Goal: Transaction & Acquisition: Purchase product/service

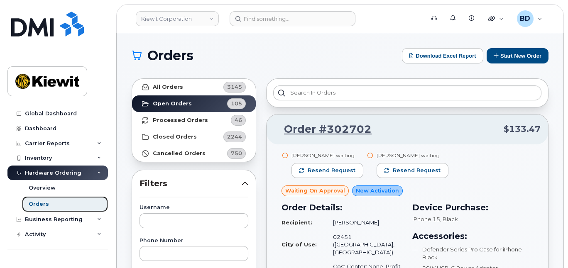
drag, startPoint x: 44, startPoint y: 203, endPoint x: 128, endPoint y: 179, distance: 87.3
click at [44, 203] on div "Orders" at bounding box center [39, 203] width 20 height 7
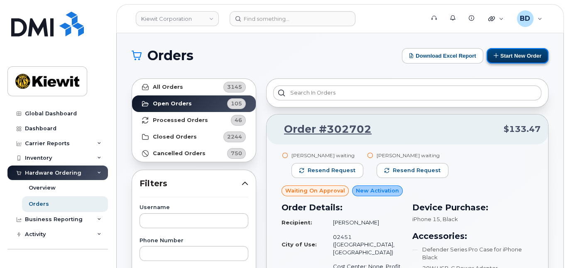
click at [512, 59] on button "Start New Order" at bounding box center [517, 55] width 62 height 15
click at [513, 56] on button "Start New Order" at bounding box center [517, 55] width 62 height 15
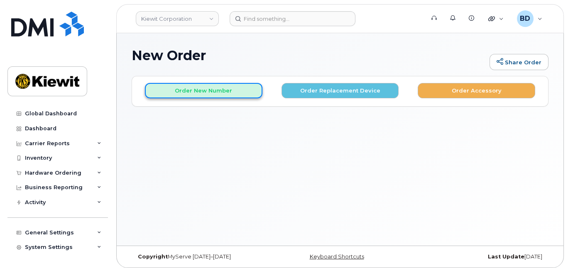
click at [187, 93] on button "Order New Number" at bounding box center [203, 90] width 117 height 15
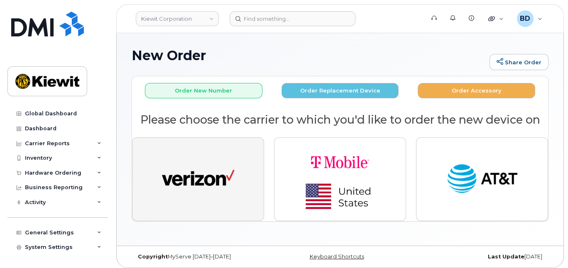
click at [207, 165] on img "button" at bounding box center [198, 179] width 73 height 37
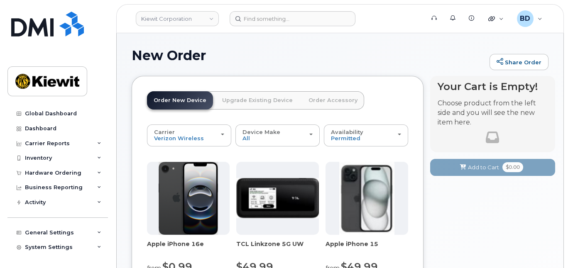
click at [274, 52] on h1 "New Order" at bounding box center [309, 55] width 354 height 15
drag, startPoint x: 306, startPoint y: 56, endPoint x: 308, endPoint y: 50, distance: 6.2
click at [306, 56] on h1 "New Order" at bounding box center [309, 55] width 354 height 15
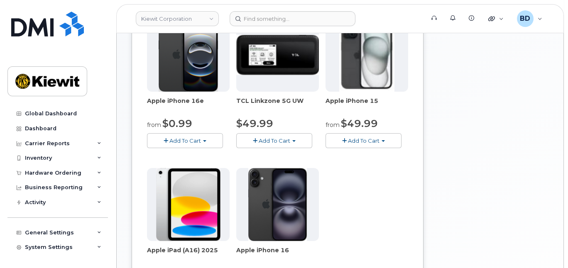
scroll to position [166, 0]
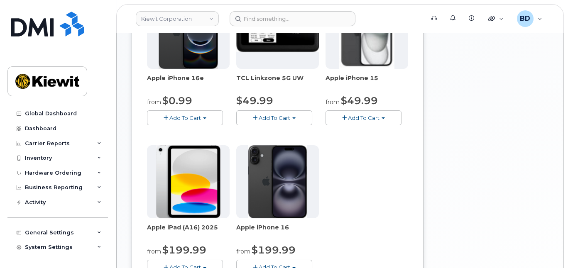
click at [353, 115] on span "Add To Cart" at bounding box center [364, 118] width 32 height 7
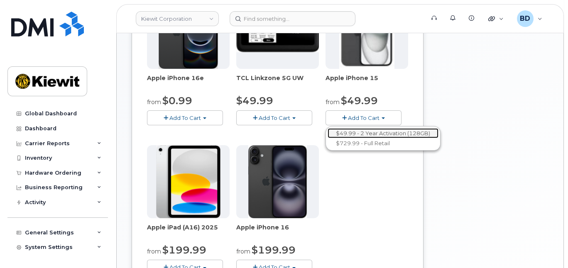
click at [352, 131] on link "$49.99 - 2 Year Activation (128GB)" at bounding box center [382, 133] width 111 height 10
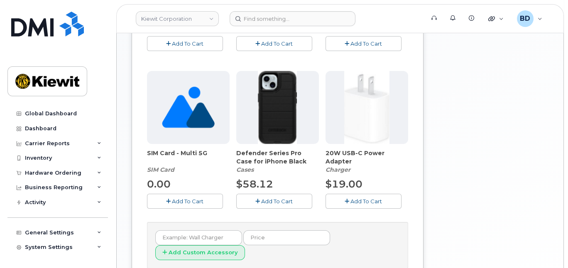
scroll to position [288, 0]
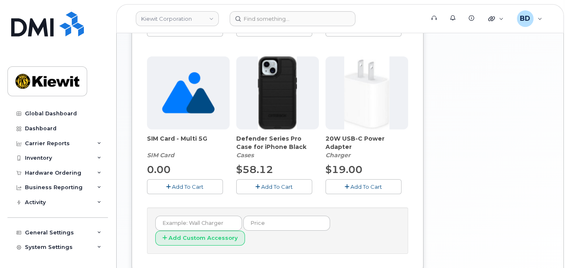
drag, startPoint x: 269, startPoint y: 184, endPoint x: 304, endPoint y: 180, distance: 35.2
click at [270, 185] on span "Add To Cart" at bounding box center [277, 186] width 32 height 7
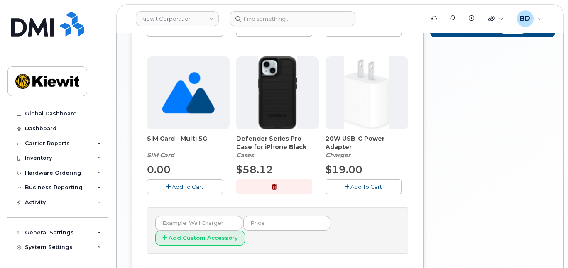
click at [359, 184] on span "Add To Cart" at bounding box center [366, 186] width 32 height 7
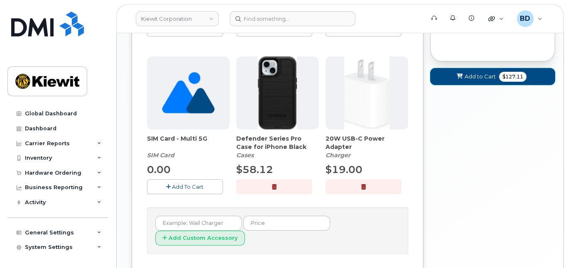
click at [458, 75] on icon at bounding box center [459, 76] width 6 height 5
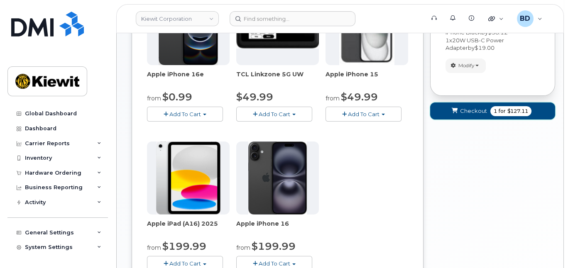
click at [468, 115] on button "Checkout 1 for $127.11" at bounding box center [492, 110] width 125 height 17
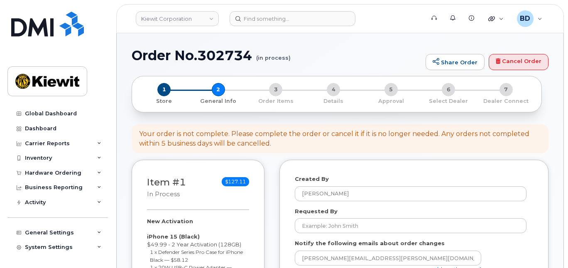
select select
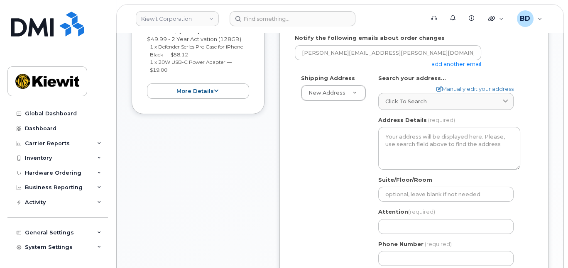
scroll to position [221, 0]
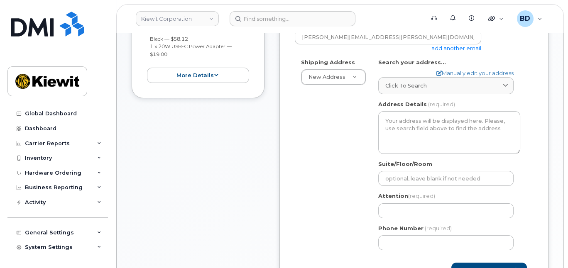
click at [451, 45] on link "add another email" at bounding box center [456, 48] width 50 height 7
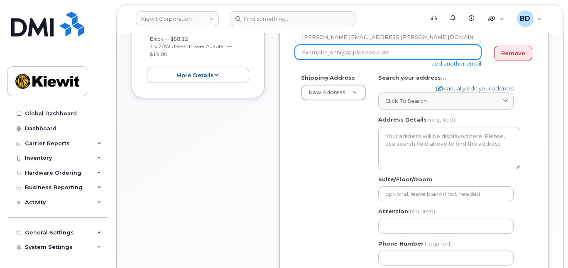
paste input "david.gutierrez@kiewit.com"
type input "david.gutierrez@kiewit.com"
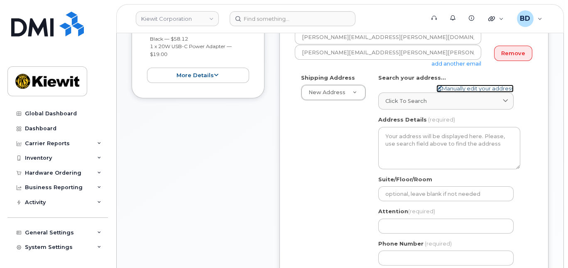
drag, startPoint x: 445, startPoint y: 85, endPoint x: 441, endPoint y: 92, distance: 7.3
click at [446, 85] on link "Manually edit your address" at bounding box center [474, 89] width 77 height 8
select select
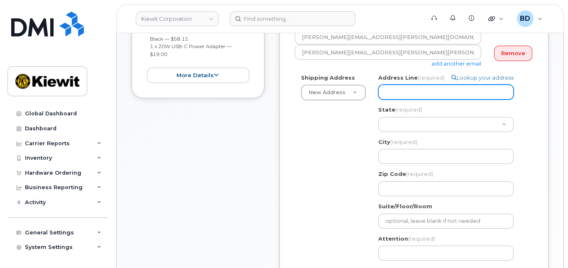
click at [400, 85] on input "Address Line (required)" at bounding box center [445, 92] width 135 height 15
paste input "455 Old Scott Rd"
select select
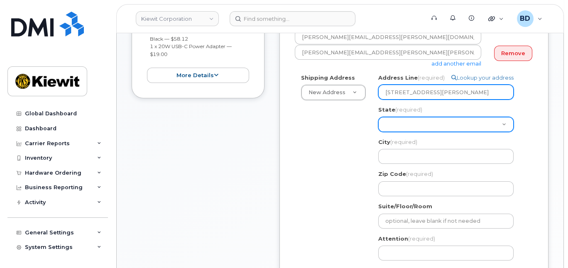
type input "455 Old Scott Rd"
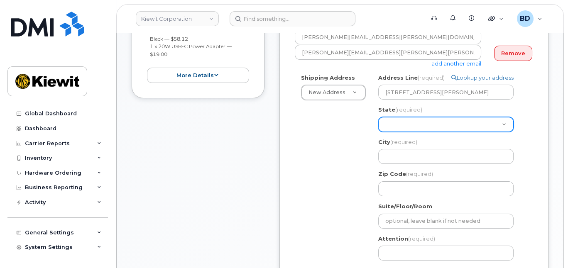
click at [387, 123] on select "Alabama Alaska American Samoa Arizona Arkansas California Colorado Connecticut …" at bounding box center [445, 124] width 135 height 15
select select "TN"
click at [378, 117] on select "Alabama Alaska American Samoa Arizona Arkansas California Colorado Connecticut …" at bounding box center [445, 124] width 135 height 15
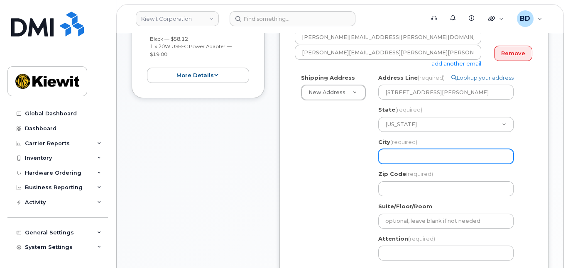
click at [389, 157] on input "City (required)" at bounding box center [445, 156] width 135 height 15
paste input "Cumberland City"
select select
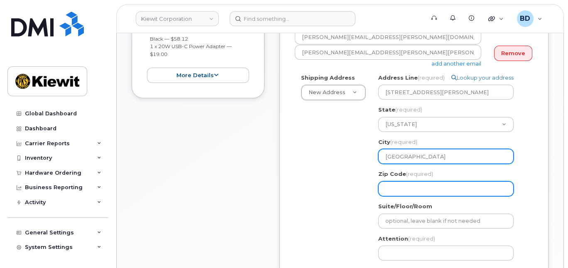
type input "Cumberland City"
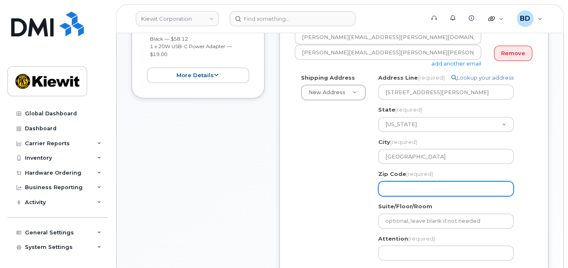
click at [392, 187] on input "Zip Code (required)" at bounding box center [445, 188] width 135 height 15
select select
type input "3"
select select
type input "37"
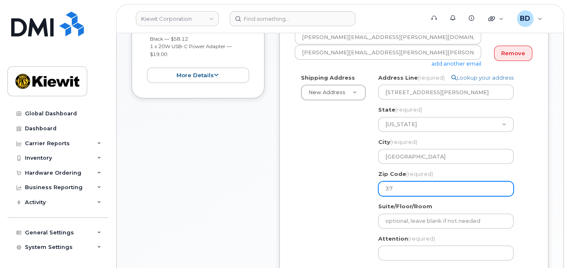
select select
type input "370"
select select
type input "3705"
select select
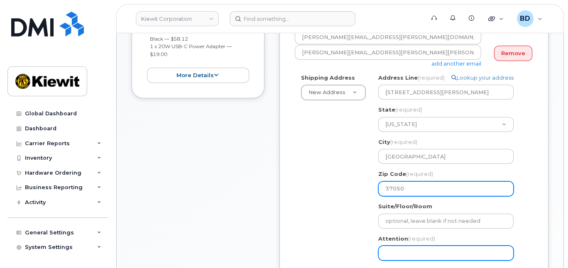
type input "37050"
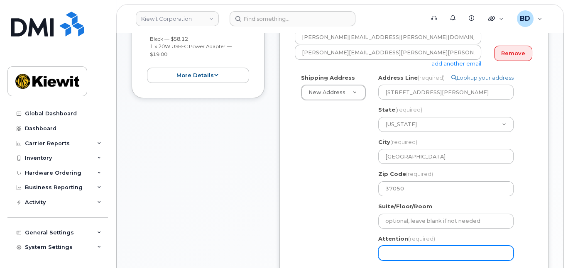
click at [391, 253] on input "Attention (required)" at bounding box center [445, 253] width 135 height 15
click at [395, 252] on input "Attention (required)" at bounding box center [445, 253] width 135 height 15
paste input "Anthony.Wilkerson"
select select
type input "Anthony.Wilkerson"
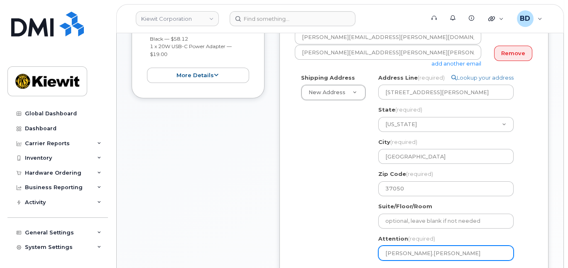
select select
type input "Anthony.Wilkerson/"
click at [445, 254] on input "Anthony.Wilkerson/" at bounding box center [445, 253] width 135 height 15
paste input "[PERSON_NAME]"
select select
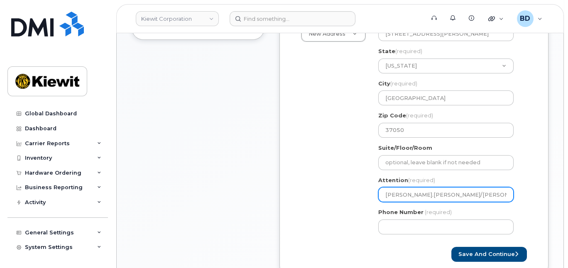
scroll to position [332, 0]
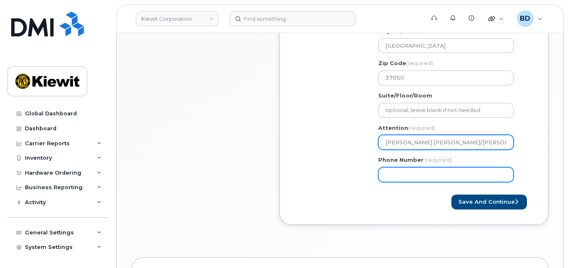
type input "[PERSON_NAME].[PERSON_NAME]/[PERSON_NAME]"
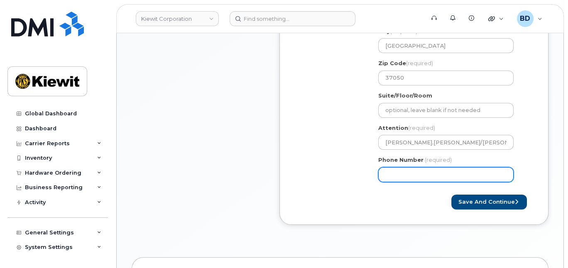
click at [426, 170] on input "Phone Number" at bounding box center [445, 174] width 135 height 15
click at [405, 175] on input "877" at bounding box center [445, 174] width 135 height 15
type input "8777727707"
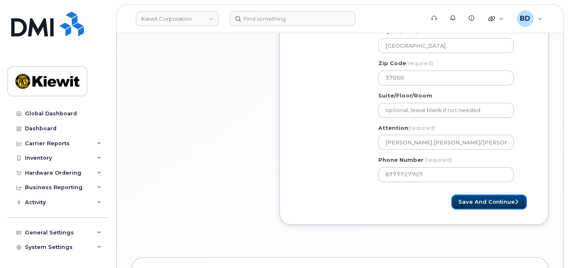
select select
click at [480, 198] on button "Save and Continue" at bounding box center [489, 202] width 76 height 15
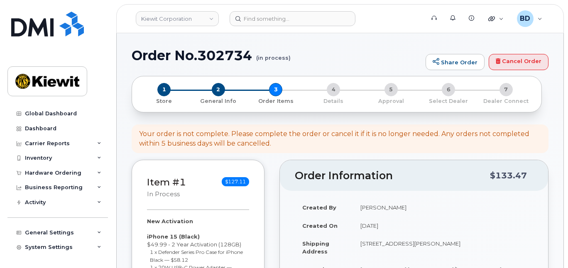
select select
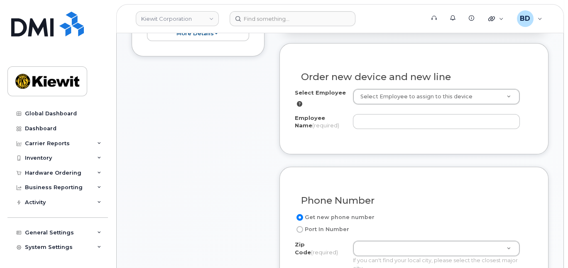
scroll to position [332, 0]
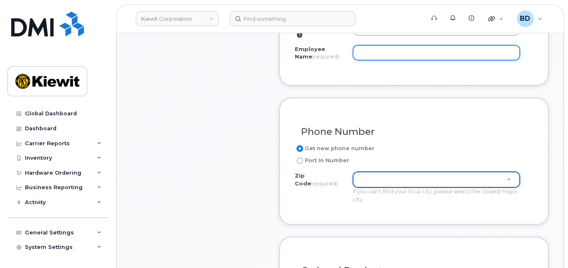
paste input "Zach Nugent"
type input "Zach Nugent"
click at [364, 49] on input "Employee Name (required)" at bounding box center [436, 52] width 167 height 15
paste input "Zach Nugent"
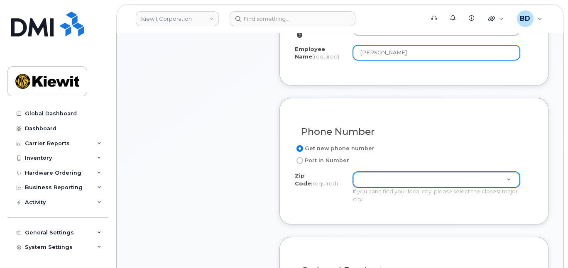
type input "Zach Nugent"
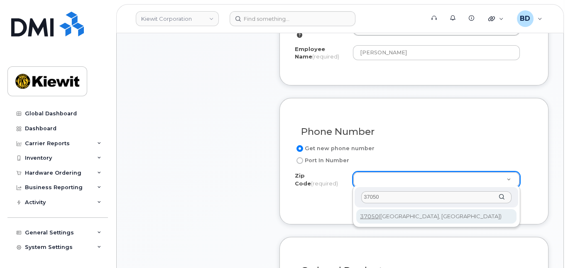
type input "37050"
type input "37050 (Cumberland City, TN)"
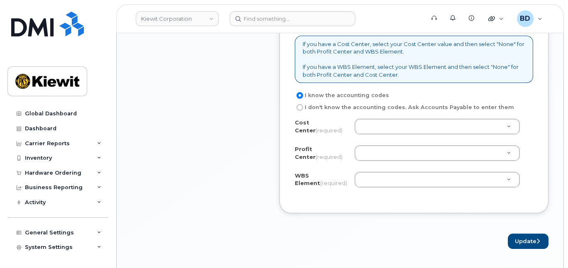
scroll to position [719, 0]
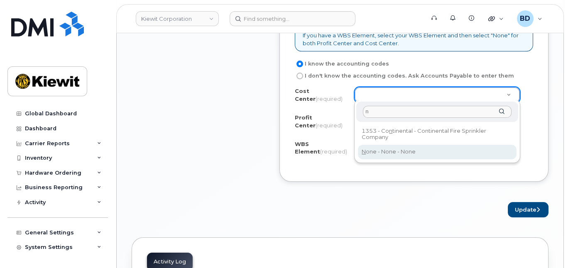
type input "n"
drag, startPoint x: 369, startPoint y: 151, endPoint x: 368, endPoint y: 136, distance: 15.4
type input "None"
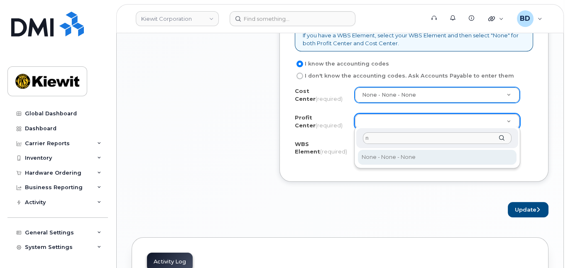
type input "n"
select select "None"
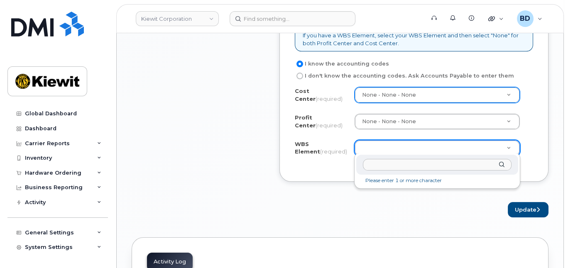
click at [366, 164] on input "text" at bounding box center [437, 165] width 148 height 12
paste input "105778.2338"
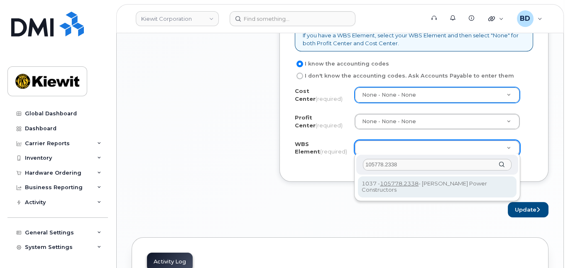
scroll to position [774, 0]
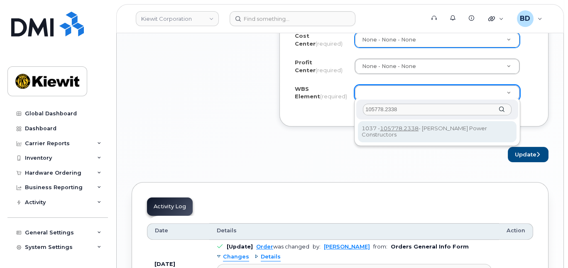
type input "105778.2338"
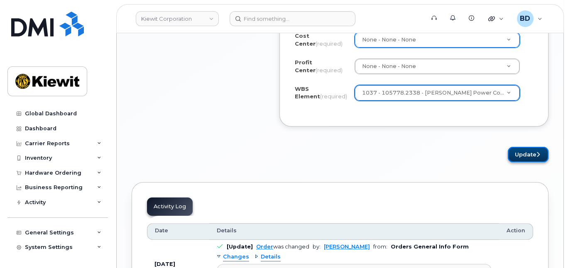
click at [521, 152] on button "Update" at bounding box center [527, 154] width 41 height 15
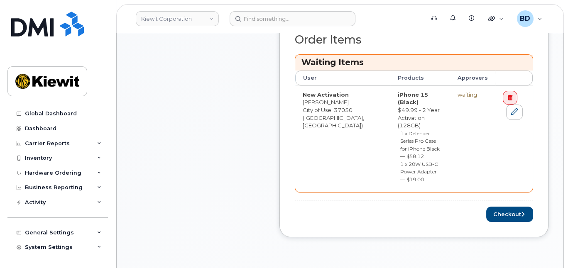
scroll to position [332, 0]
click at [512, 206] on button "Checkout" at bounding box center [509, 213] width 47 height 15
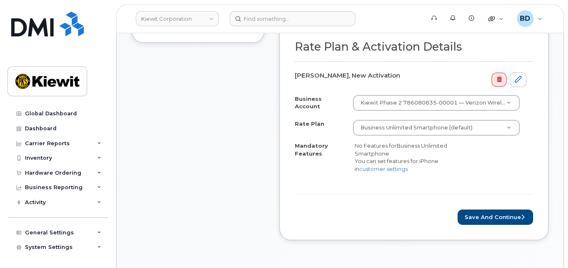
scroll to position [276, 0]
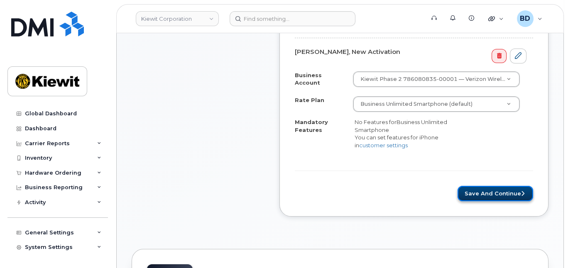
click at [485, 188] on button "Save and Continue" at bounding box center [495, 193] width 76 height 15
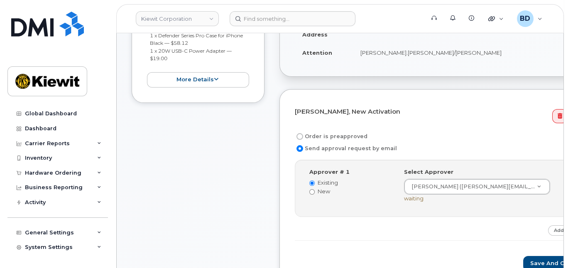
scroll to position [221, 0]
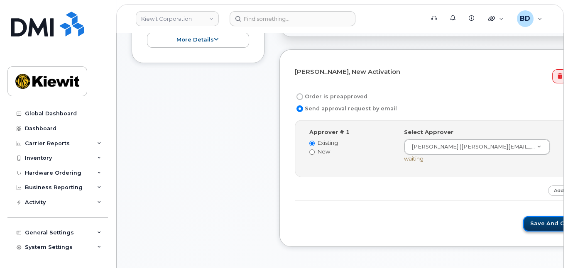
click at [523, 218] on button "Save and Continue" at bounding box center [558, 223] width 71 height 15
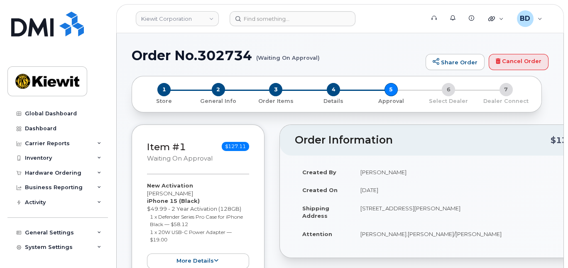
click at [223, 50] on h1 "Order No.302734 (Waiting On Approval)" at bounding box center [277, 55] width 290 height 15
copy h1 "302734"
click at [212, 17] on link "Kiewit Corporation" at bounding box center [177, 18] width 83 height 15
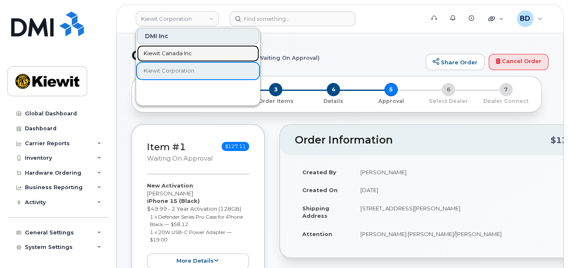
click at [174, 51] on span "Kiewit Canada Inc" at bounding box center [168, 53] width 48 height 8
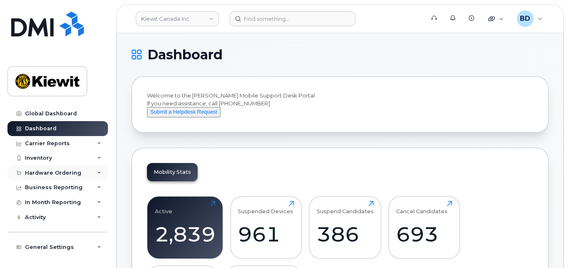
click at [76, 172] on div "Hardware Ordering" at bounding box center [53, 173] width 56 height 7
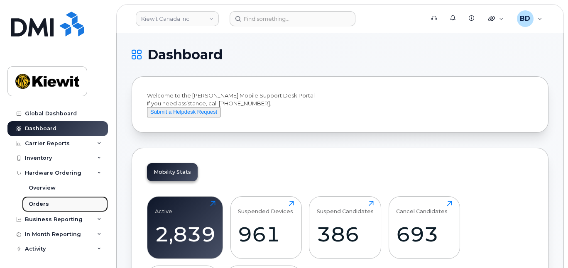
click at [43, 202] on div "Orders" at bounding box center [39, 203] width 20 height 7
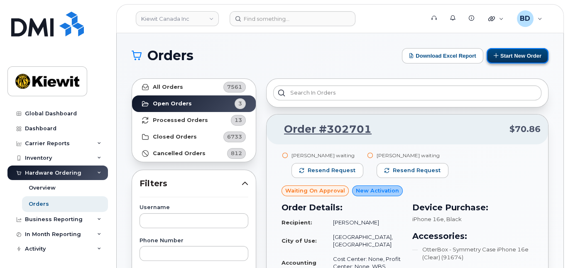
click at [508, 55] on button "Start New Order" at bounding box center [517, 55] width 62 height 15
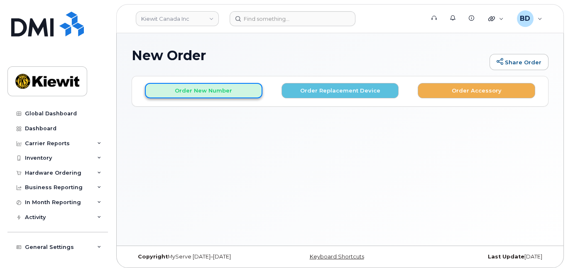
click at [211, 91] on button "Order New Number" at bounding box center [203, 90] width 117 height 15
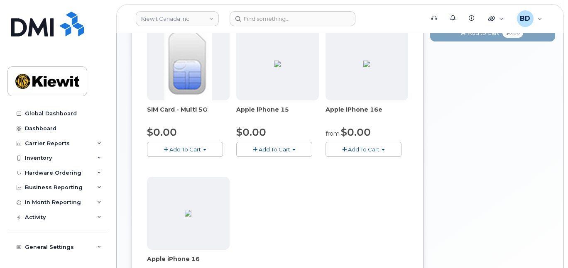
scroll to position [110, 0]
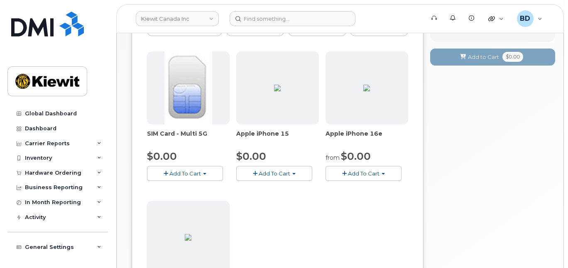
click at [268, 171] on span "Add To Cart" at bounding box center [274, 173] width 32 height 7
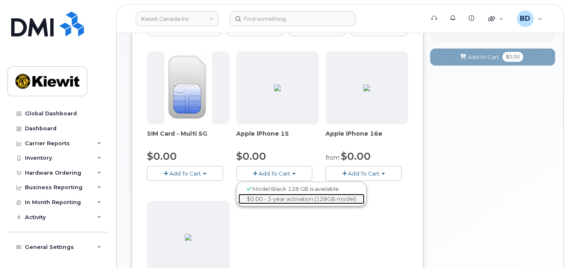
click at [277, 197] on link "$0.00 - 3-year activation (128GB model)" at bounding box center [301, 199] width 126 height 10
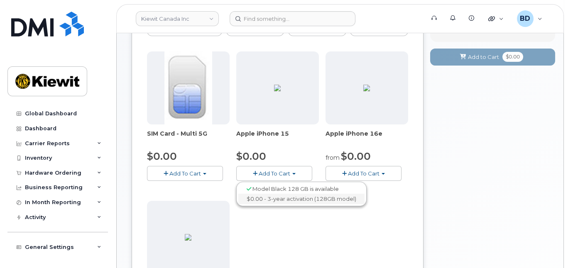
scroll to position [16, 0]
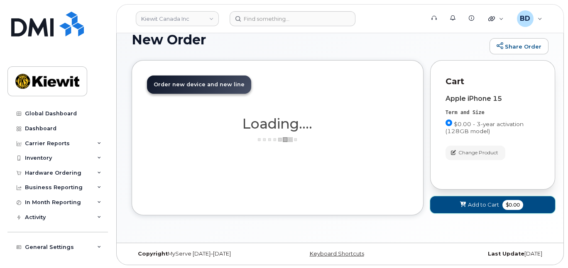
click at [466, 201] on span at bounding box center [462, 205] width 8 height 8
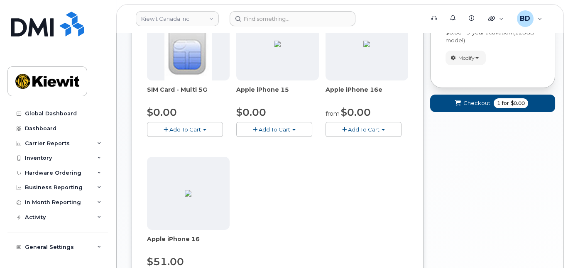
scroll to position [0, 0]
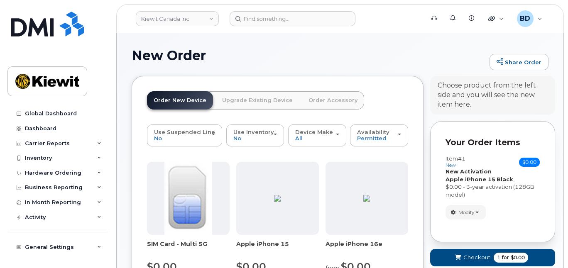
click at [332, 102] on link "Order Accessory" at bounding box center [333, 100] width 62 height 18
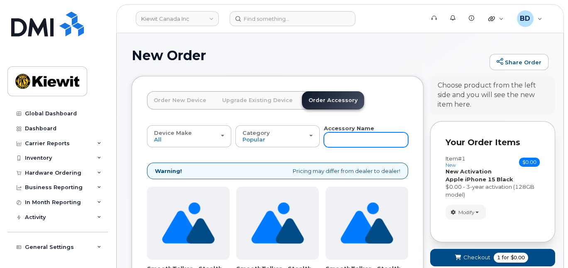
click at [357, 141] on input "text" at bounding box center [366, 139] width 84 height 15
type input "case"
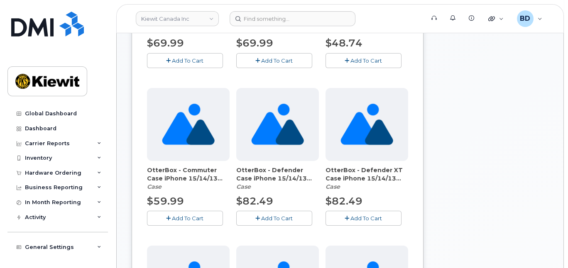
scroll to position [276, 0]
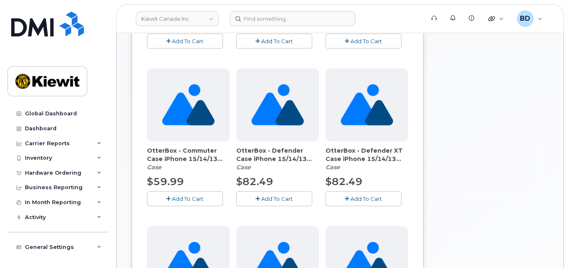
click at [183, 200] on span "Add To Cart" at bounding box center [188, 198] width 32 height 7
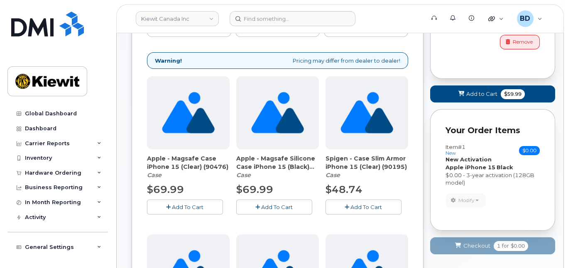
scroll to position [55, 0]
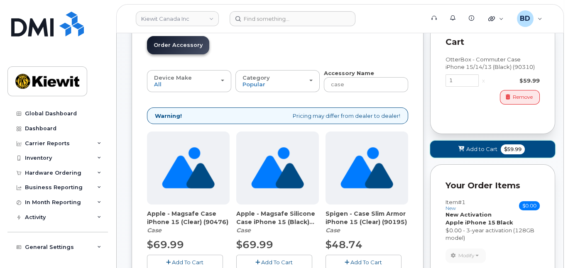
click at [482, 148] on span "Add to Cart" at bounding box center [481, 149] width 31 height 8
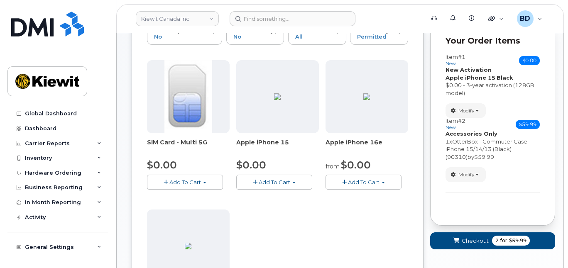
scroll to position [221, 0]
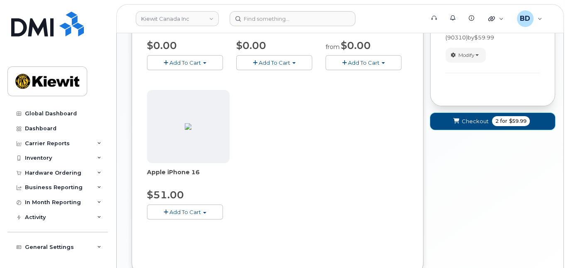
click at [471, 119] on span "Checkout" at bounding box center [474, 121] width 27 height 8
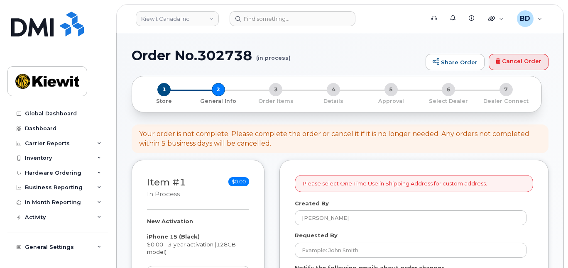
select select
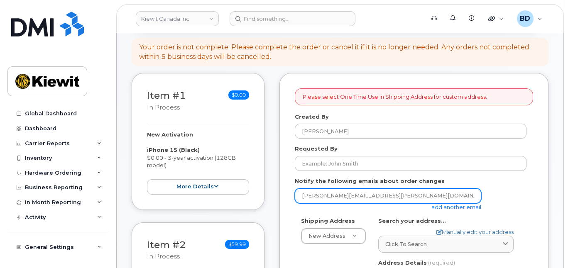
scroll to position [110, 0]
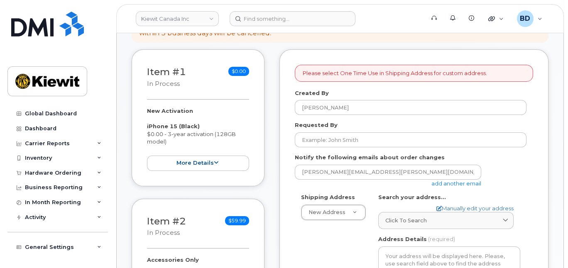
click at [451, 183] on link "add another email" at bounding box center [456, 183] width 50 height 7
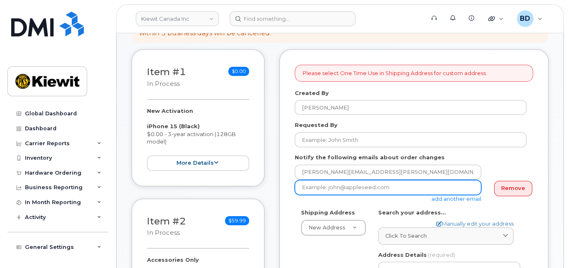
click at [357, 190] on input "email" at bounding box center [388, 187] width 186 height 15
click at [351, 186] on input "email" at bounding box center [388, 187] width 186 height 15
paste input "mary.stein@kiewit.com"
type input "mary.stein@kiewit.com"
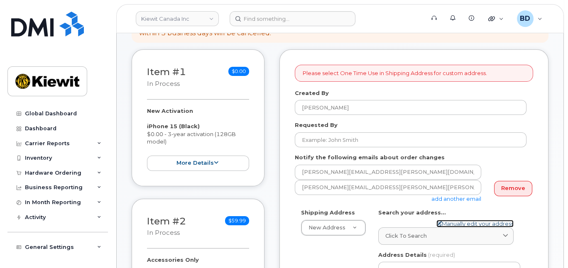
click at [447, 222] on link "Manually edit your address" at bounding box center [474, 224] width 77 height 8
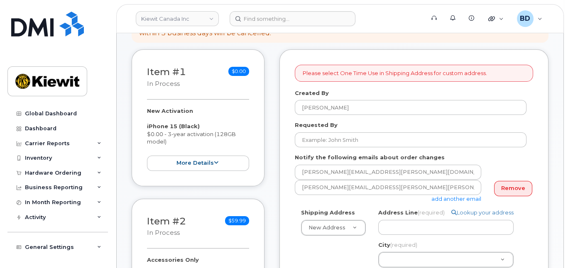
click at [400, 218] on div "Address Line (required) Lookup your address" at bounding box center [449, 222] width 142 height 26
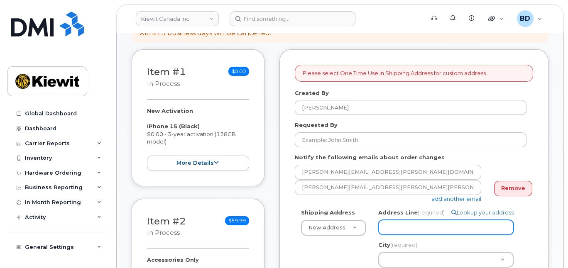
click at [395, 229] on input "Address Line (required)" at bounding box center [445, 227] width 135 height 15
paste input "12250 33 St NE"
select select
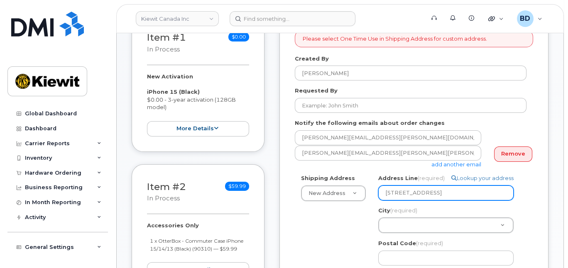
scroll to position [166, 0]
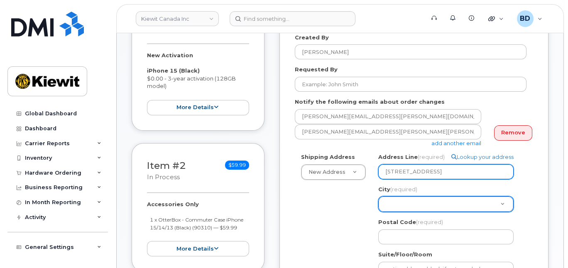
type input "12250 33 St NE"
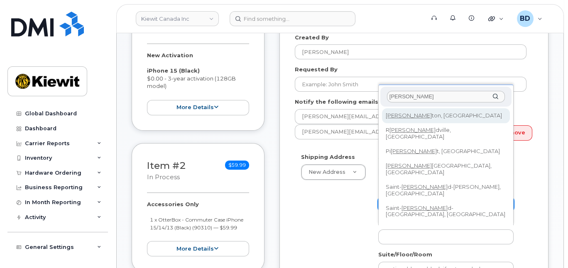
type input "edmon"
select select
type input "182"
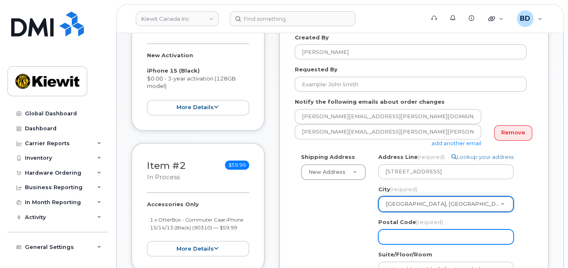
click at [399, 237] on input "Postal Code (required)" at bounding box center [445, 236] width 135 height 15
click at [398, 236] on input "Postal Code (required)" at bounding box center [445, 236] width 135 height 15
paste input "T6S 1H6"
select select
type input "T6S 1H6"
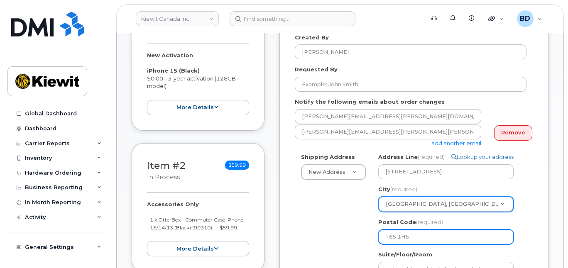
click at [397, 236] on input "T6S 1H6" at bounding box center [445, 236] width 135 height 15
select select
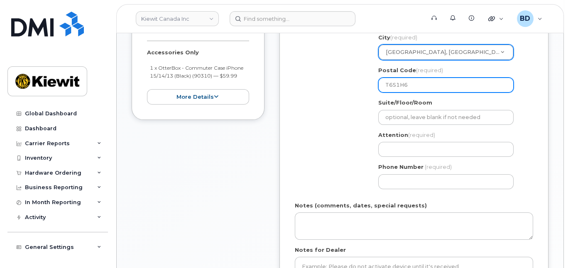
scroll to position [332, 0]
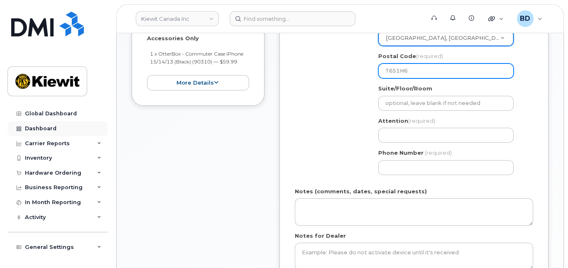
type input "T6S1H6"
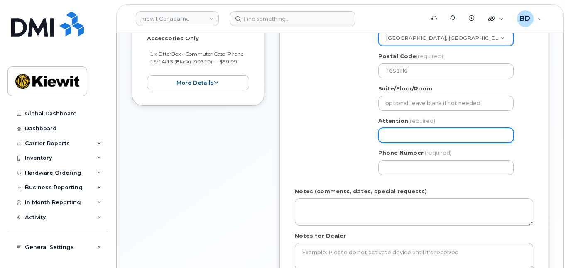
click at [390, 132] on input "Attention (required)" at bounding box center [445, 135] width 135 height 15
paste input "Paul.Judge"
select select
type input "Paul.Judge"
select select
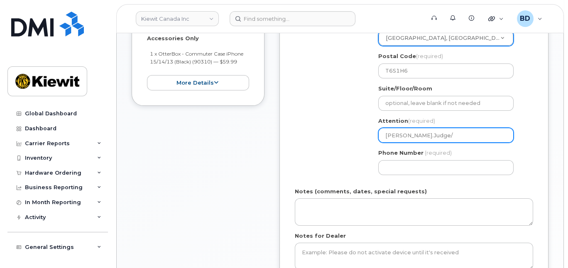
type input "Paul.Judge/"
click at [431, 135] on input "Paul.Judge/" at bounding box center [445, 135] width 135 height 15
paste input "Marc Vibbert"
select select
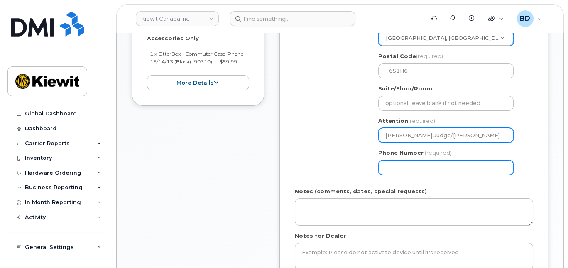
type input "Paul.Judge/Marc Vibbert"
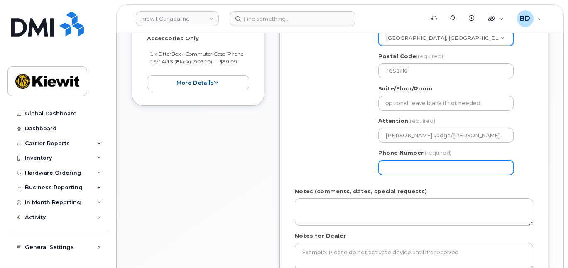
click at [394, 163] on input "Phone Number" at bounding box center [445, 167] width 135 height 15
type input "877772770"
select select
type input "8777727707"
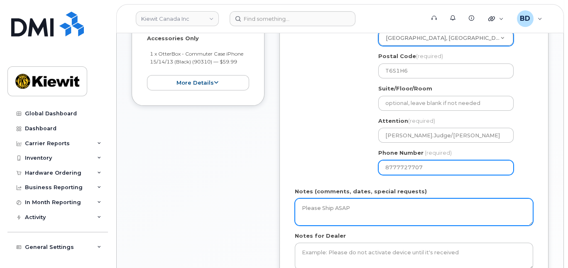
scroll to position [387, 0]
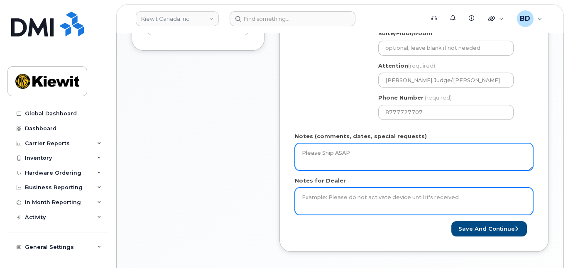
type textarea "Please Ship ASAP"
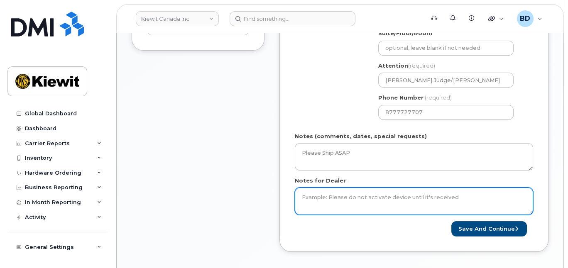
click at [323, 197] on textarea "Notes for Dealer" at bounding box center [414, 201] width 238 height 27
type textarea "Please Ship ASAP"
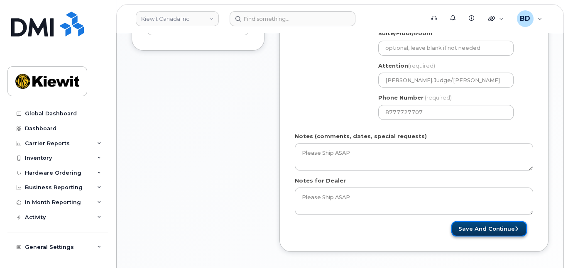
click at [487, 224] on button "Save and Continue" at bounding box center [489, 228] width 76 height 15
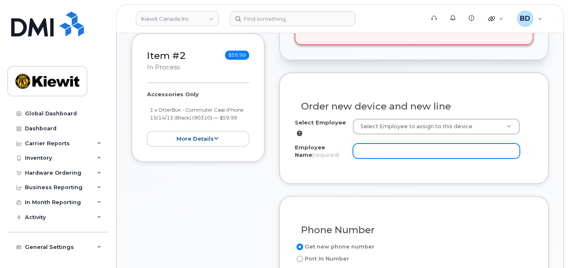
scroll to position [276, 0]
click at [379, 150] on input "Employee Name (required)" at bounding box center [436, 150] width 167 height 15
paste input "[PERSON_NAME]"
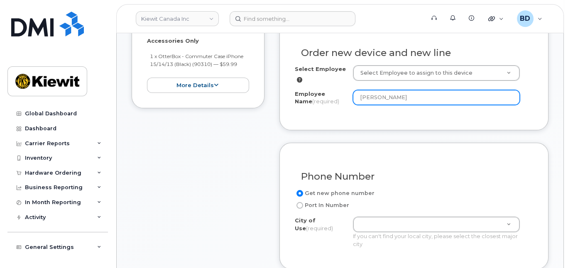
scroll to position [387, 0]
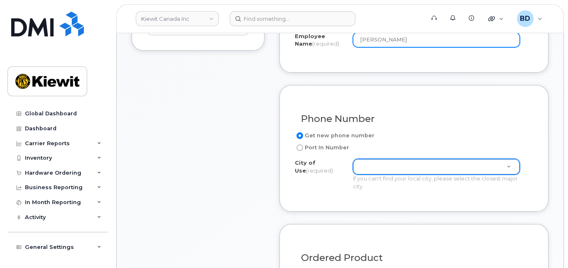
type input "[PERSON_NAME]"
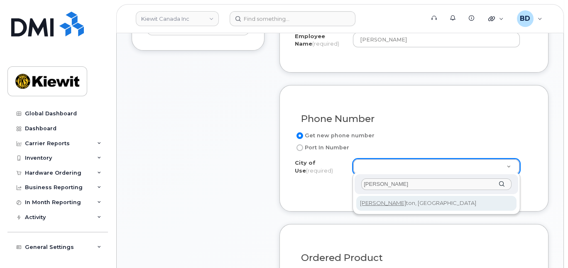
type input "[PERSON_NAME]"
type input "182"
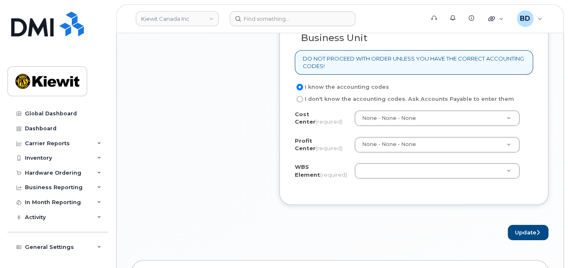
scroll to position [719, 0]
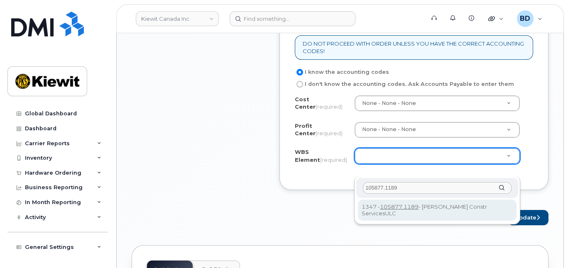
type input "105877.1189"
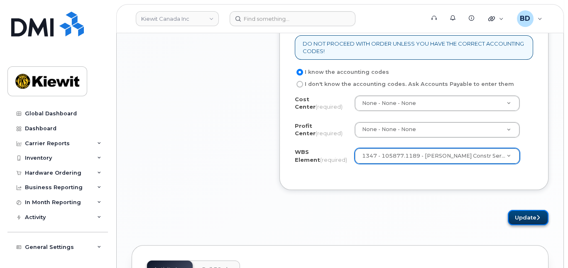
click at [524, 225] on button "Update" at bounding box center [527, 217] width 41 height 15
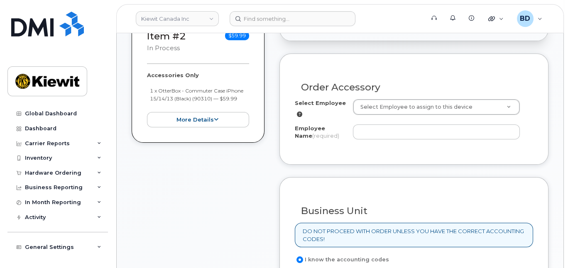
scroll to position [332, 0]
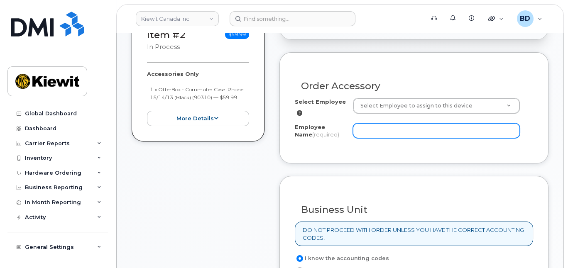
click at [363, 130] on input "Employee Name (required)" at bounding box center [436, 130] width 167 height 15
click at [364, 131] on input "Employee Name (required)" at bounding box center [436, 130] width 167 height 15
paste input "105877.1189"
type input "105877.1189"
drag, startPoint x: 405, startPoint y: 125, endPoint x: 267, endPoint y: 142, distance: 139.6
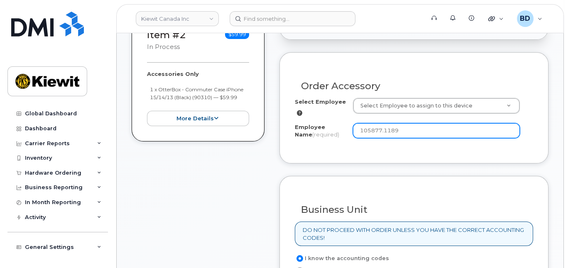
click at [266, 143] on div "Item #1 in process $0.00 New Activation Marc Vibbert iPhone 15 (Black) $0.00 - …" at bounding box center [340, 143] width 417 height 560
paste input "Marc Vibbert"
click at [363, 126] on input "[PERSON_NAME]" at bounding box center [436, 130] width 167 height 15
type input "[PERSON_NAME]"
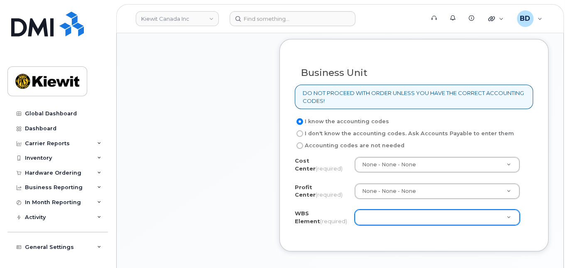
scroll to position [498, 0]
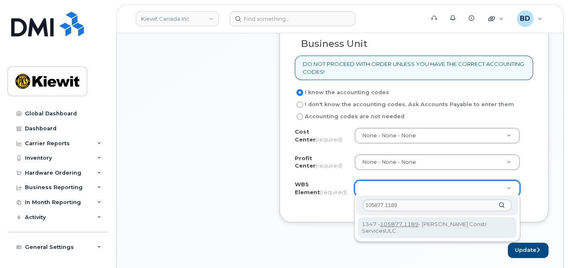
type input "105877.1189"
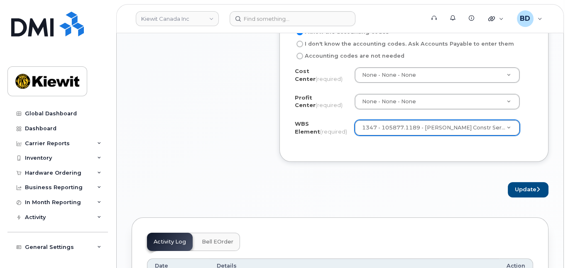
scroll to position [565, 0]
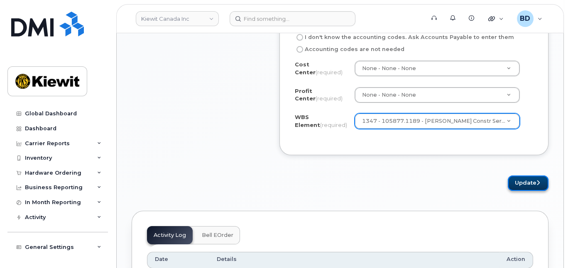
click at [513, 179] on button "Update" at bounding box center [527, 183] width 41 height 15
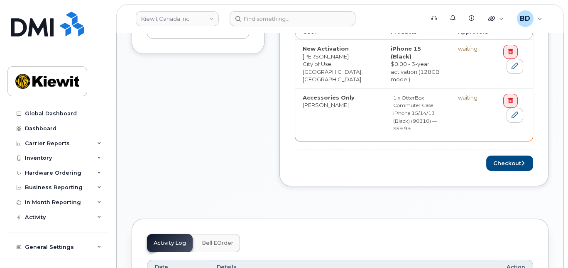
scroll to position [442, 0]
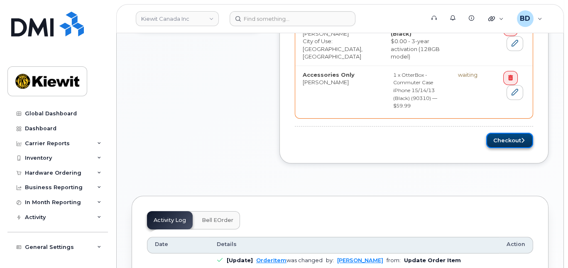
click at [504, 133] on button "Checkout" at bounding box center [509, 140] width 47 height 15
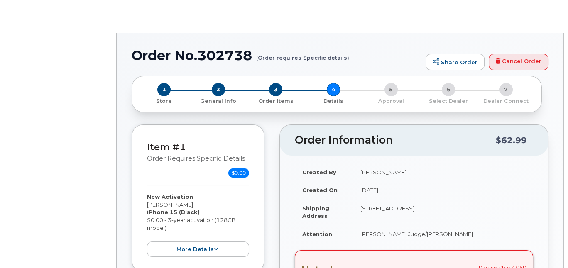
select select "Corporate Share NA 7GB 36M"
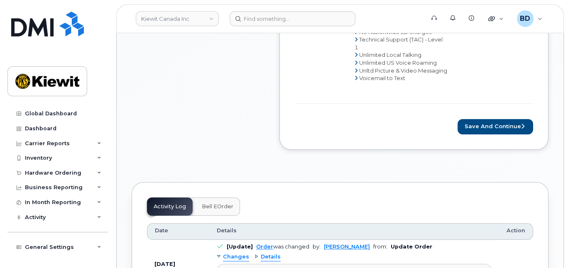
scroll to position [608, 0]
click at [484, 131] on button "Save and Continue" at bounding box center [495, 126] width 76 height 15
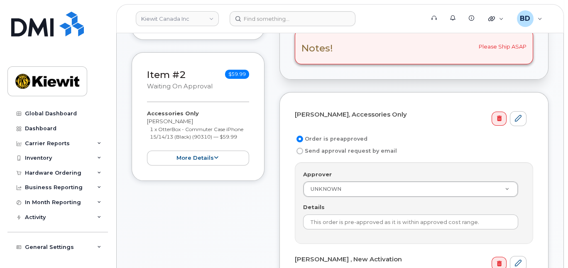
scroll to position [276, 0]
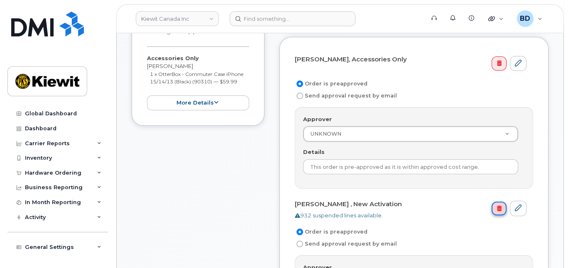
click at [495, 205] on link at bounding box center [498, 209] width 15 height 14
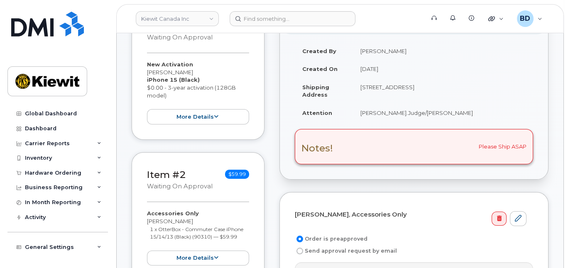
scroll to position [0, 0]
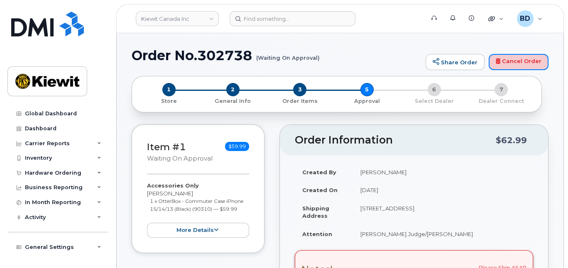
drag, startPoint x: 515, startPoint y: 60, endPoint x: 341, endPoint y: 51, distance: 174.1
click at [515, 60] on link "Cancel Order" at bounding box center [518, 62] width 60 height 17
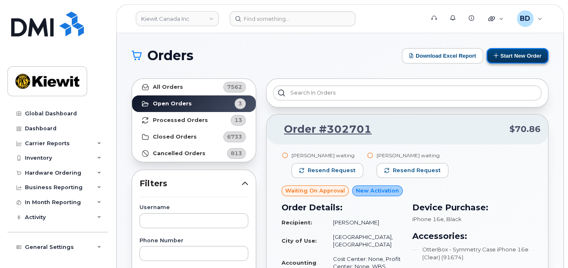
click at [500, 54] on button "Start New Order" at bounding box center [517, 55] width 62 height 15
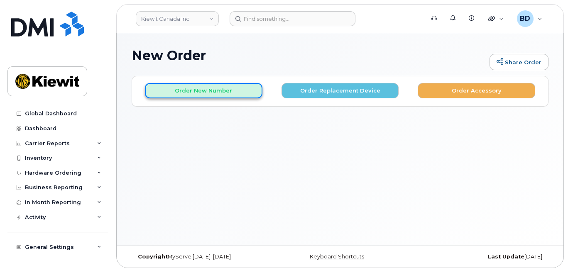
click at [229, 93] on button "Order New Number" at bounding box center [203, 90] width 117 height 15
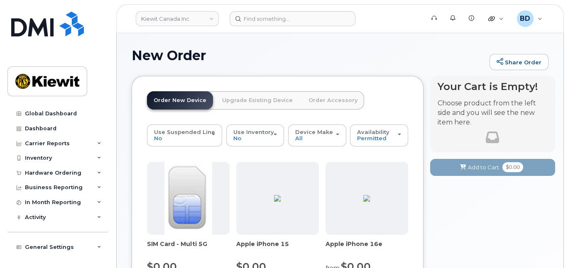
scroll to position [110, 0]
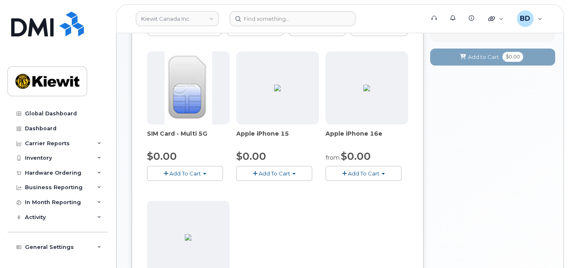
click at [270, 170] on span "Add To Cart" at bounding box center [274, 173] width 32 height 7
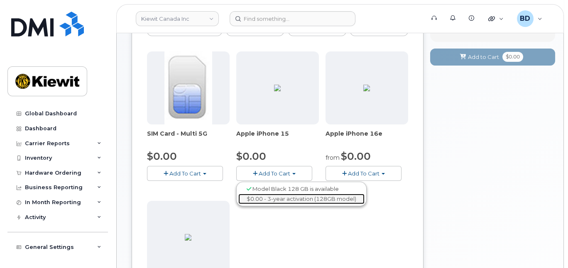
click at [276, 197] on link "$0.00 - 3-year activation (128GB model)" at bounding box center [301, 199] width 126 height 10
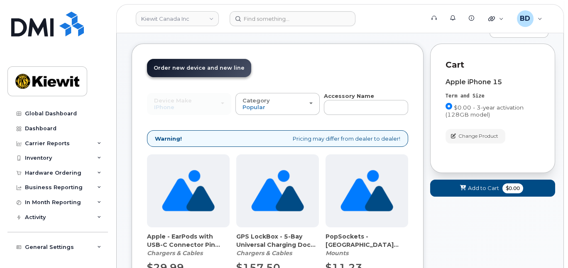
scroll to position [55, 0]
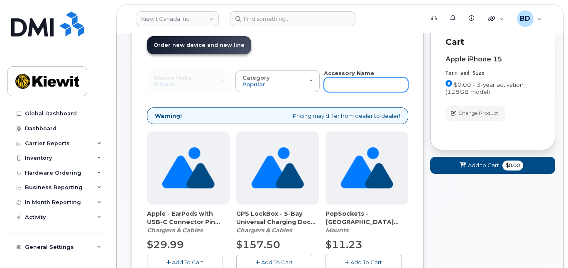
click at [342, 76] on div "Accessory Name" at bounding box center [366, 80] width 84 height 23
click at [341, 78] on input "text" at bounding box center [366, 84] width 84 height 15
type input "case"
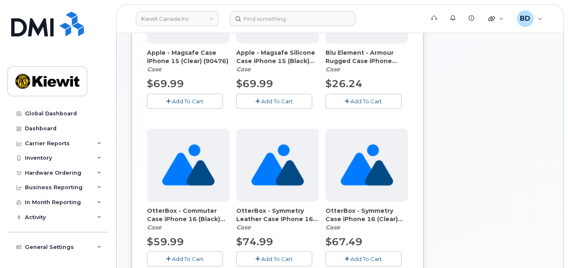
scroll to position [237, 0]
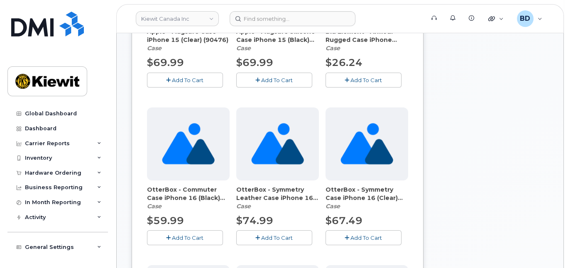
click at [177, 240] on button "Add To Cart" at bounding box center [185, 237] width 76 height 15
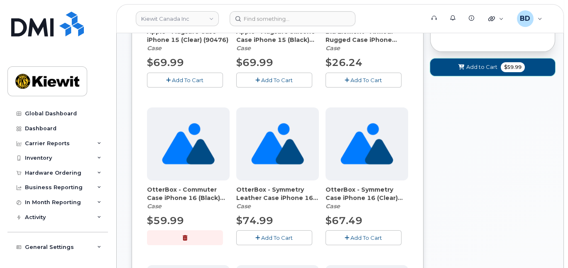
click at [465, 68] on button "Add to Cart $59.99" at bounding box center [492, 67] width 125 height 17
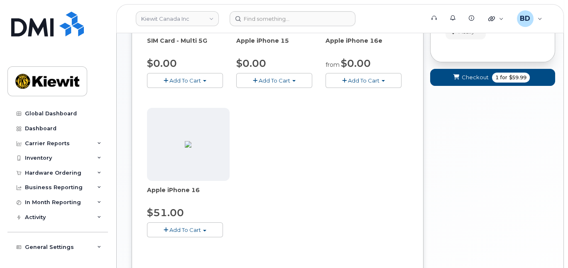
scroll to position [115, 0]
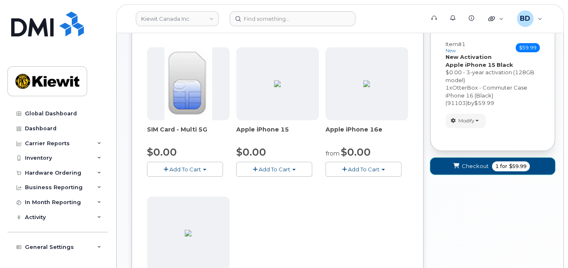
click at [470, 162] on span "Checkout" at bounding box center [474, 166] width 27 height 8
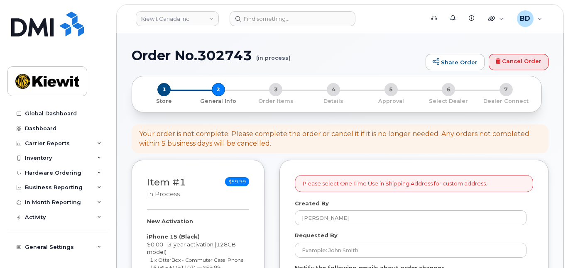
select select
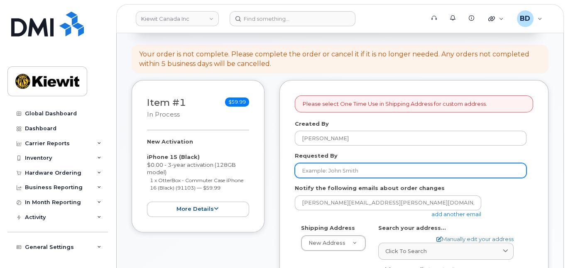
scroll to position [110, 0]
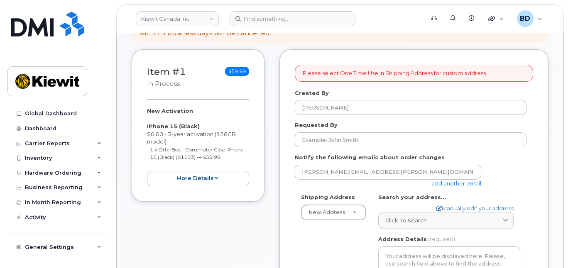
click at [458, 183] on link "add another email" at bounding box center [456, 183] width 50 height 7
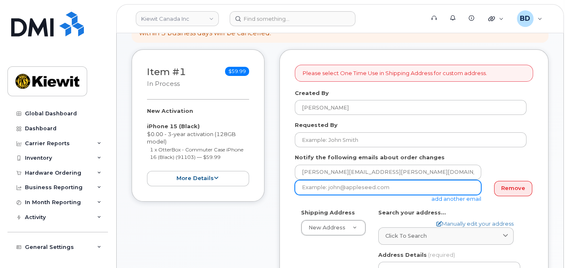
click at [395, 186] on input "email" at bounding box center [388, 187] width 186 height 15
paste input "mary.stein@kiewit.com"
type input "[PERSON_NAME][EMAIL_ADDRESS][PERSON_NAME][PERSON_NAME][DOMAIN_NAME]"
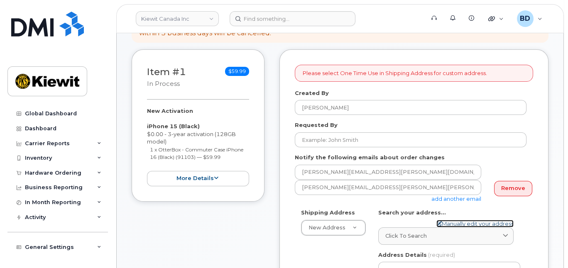
click at [456, 220] on link "Manually edit your address" at bounding box center [474, 224] width 77 height 8
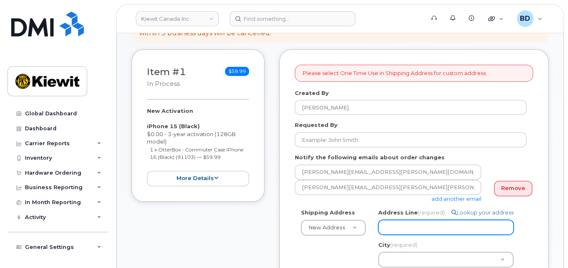
click at [389, 223] on input "Address Line (required)" at bounding box center [445, 227] width 135 height 15
paste input "12250 33 St NE"
select select
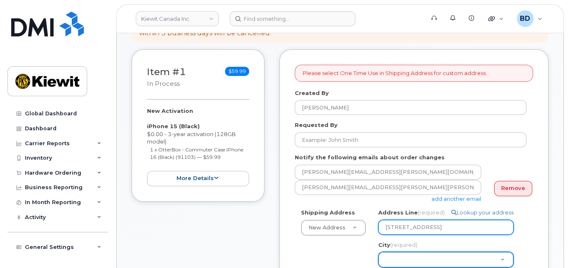
type input "12250 33 St NE"
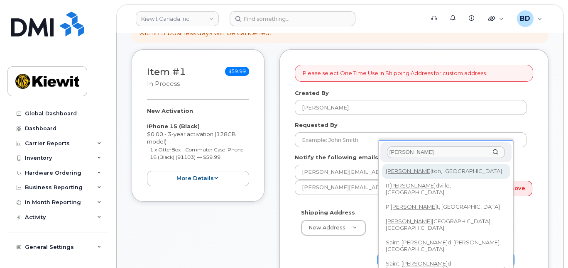
type input "edmon"
select select
type input "182"
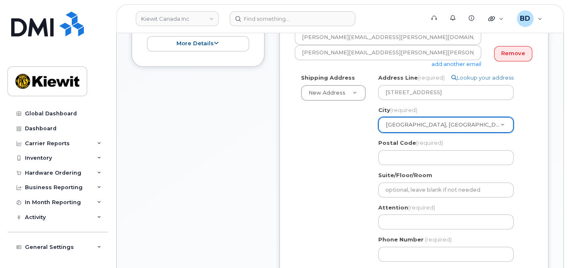
scroll to position [276, 0]
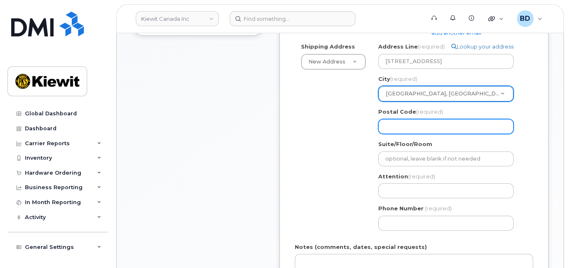
click at [390, 123] on input "Postal Code (required)" at bounding box center [445, 126] width 135 height 15
paste input "T6S 1H6"
select select
type input "T6S 1H6"
click at [395, 123] on input "T6S 1H6" at bounding box center [445, 126] width 135 height 15
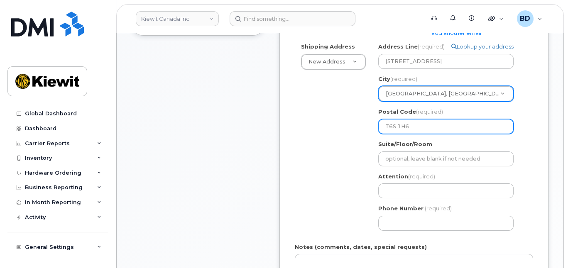
select select
type input "T6S1H6"
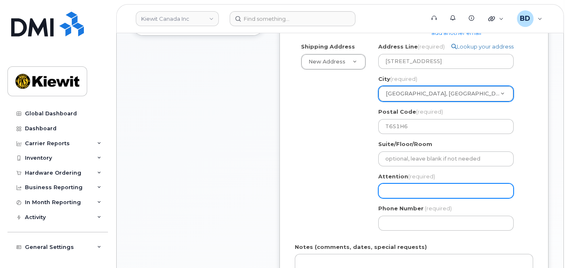
paste input "Paul.Judge"
select select
type input "Paul.Judge"
select select
type input "Paul.Judge/"
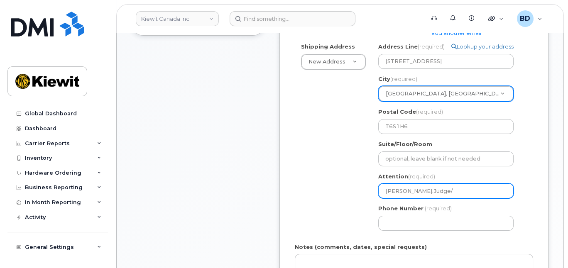
click at [428, 185] on input "Paul.Judge/" at bounding box center [445, 190] width 135 height 15
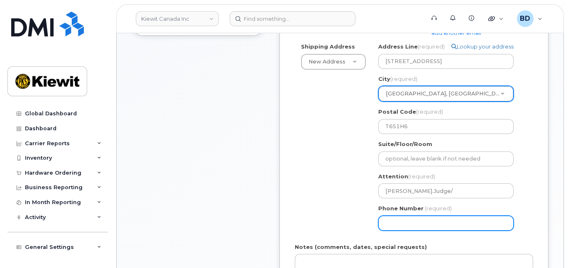
click at [400, 222] on input "Phone Number" at bounding box center [445, 223] width 135 height 15
type input "8777727707"
select select
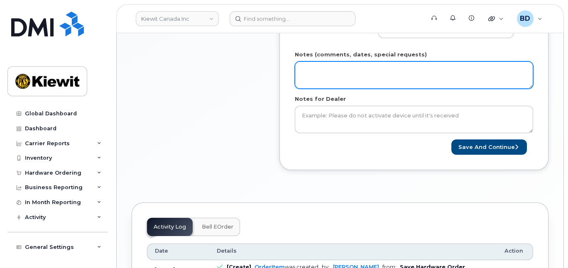
scroll to position [442, 0]
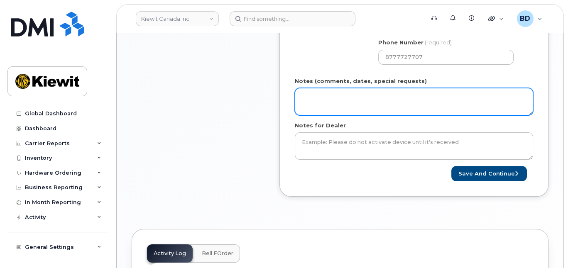
click at [335, 98] on textarea "Notes (comments, dates, special requests)" at bounding box center [414, 101] width 238 height 27
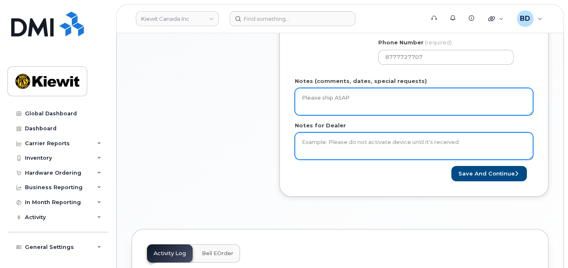
type textarea "Please ship ASAP"
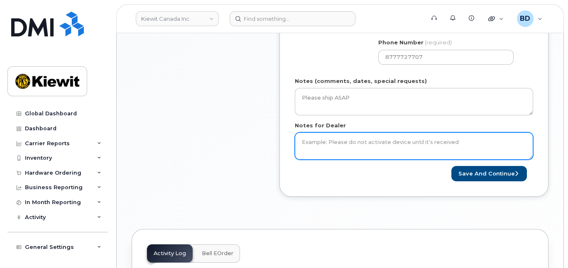
click at [343, 146] on textarea "Notes for Dealer" at bounding box center [414, 145] width 238 height 27
type textarea "Please Ship ASAP"
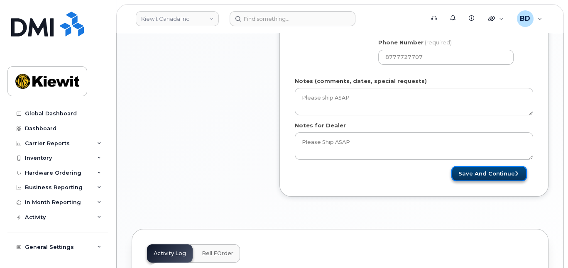
drag, startPoint x: 461, startPoint y: 177, endPoint x: 465, endPoint y: 173, distance: 5.3
click at [462, 176] on button "Save and Continue" at bounding box center [489, 173] width 76 height 15
click at [465, 173] on div "Please wait..." at bounding box center [473, 173] width 119 height 15
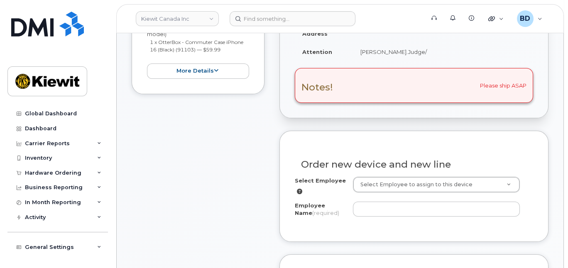
scroll to position [221, 0]
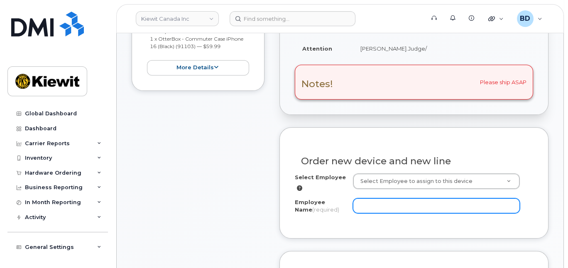
click at [366, 207] on input "Employee Name (required)" at bounding box center [436, 205] width 167 height 15
paste input "[PERSON_NAME]"
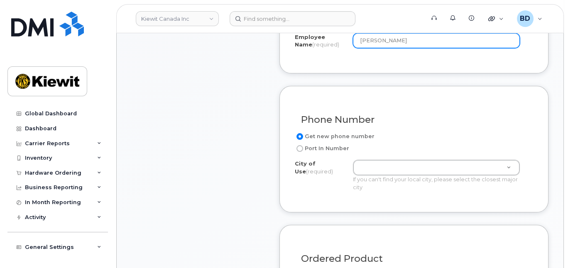
scroll to position [387, 0]
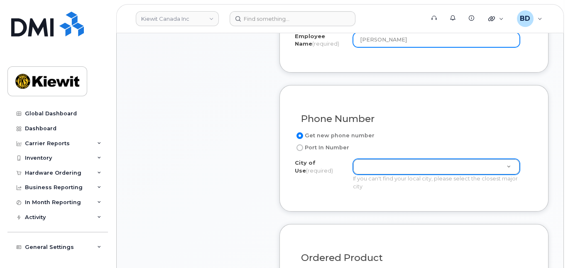
type input "[PERSON_NAME]"
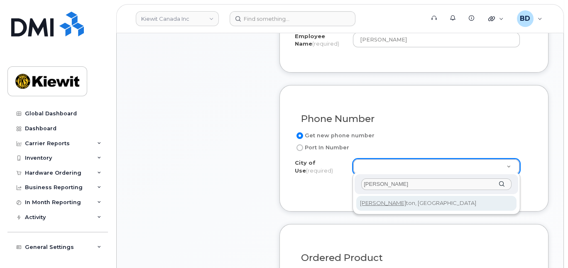
type input "[PERSON_NAME]"
type input "182"
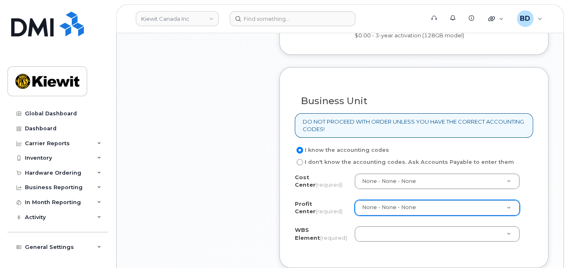
scroll to position [664, 0]
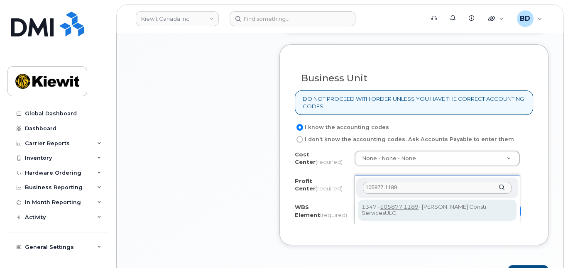
type input "105877.1189"
drag, startPoint x: 467, startPoint y: 207, endPoint x: 485, endPoint y: 212, distance: 18.5
type input "105877.1189"
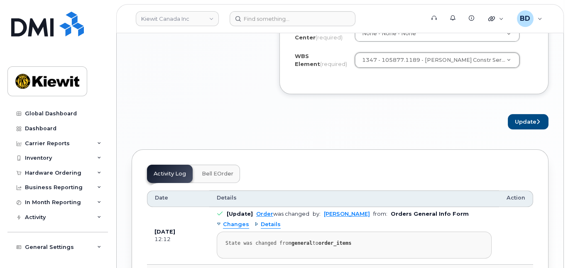
scroll to position [829, 0]
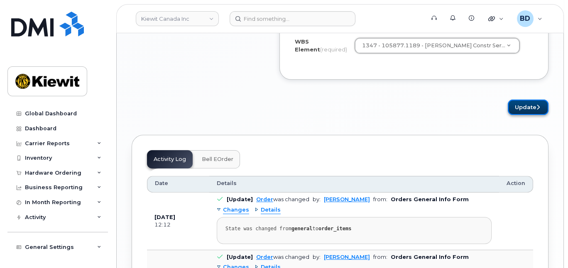
click at [520, 115] on button "Update" at bounding box center [527, 107] width 41 height 15
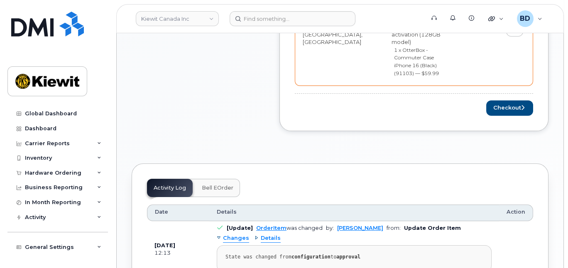
scroll to position [442, 0]
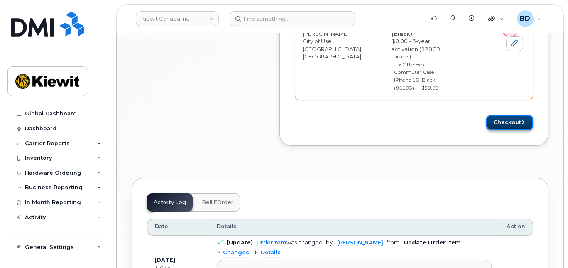
click at [502, 115] on button "Checkout" at bounding box center [509, 122] width 47 height 15
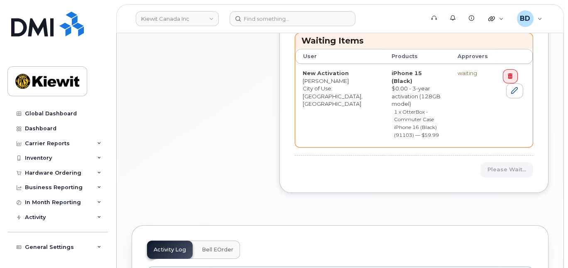
scroll to position [332, 0]
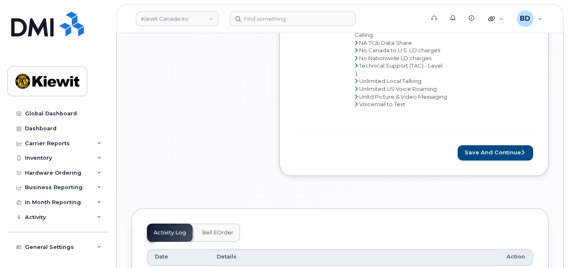
scroll to position [498, 0]
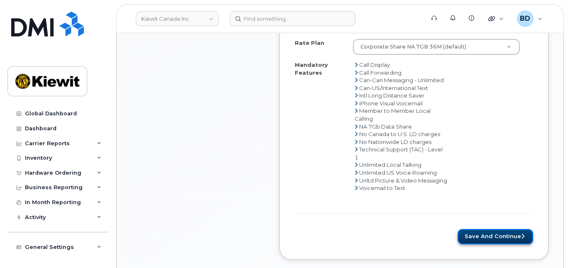
click at [492, 236] on button "Save and Continue" at bounding box center [495, 236] width 76 height 15
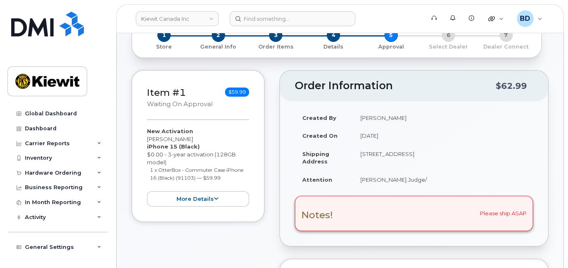
scroll to position [110, 0]
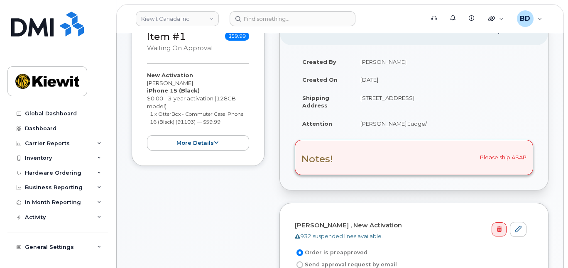
click at [397, 122] on td "[PERSON_NAME].Judge/" at bounding box center [443, 124] width 180 height 18
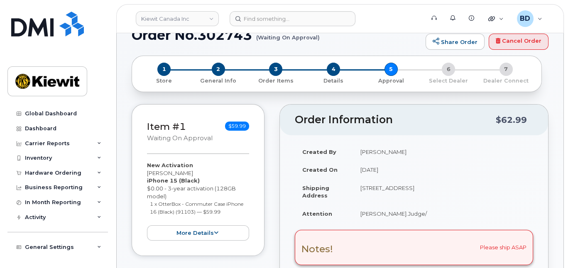
scroll to position [0, 0]
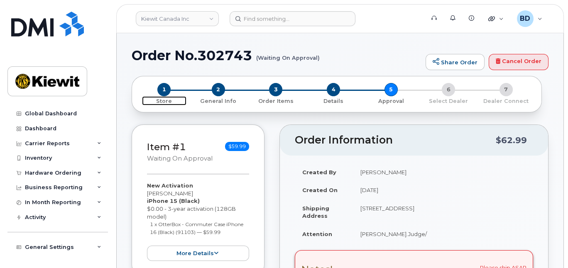
click at [168, 88] on span "1" at bounding box center [163, 89] width 13 height 13
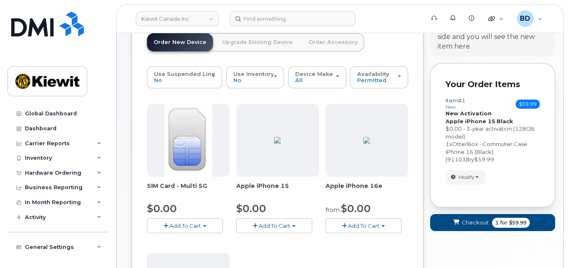
scroll to position [55, 0]
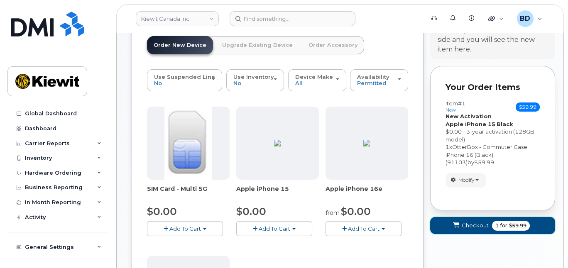
click at [466, 223] on span "Checkout" at bounding box center [474, 226] width 27 height 8
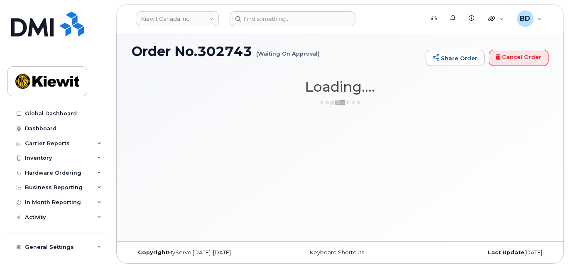
scroll to position [4, 0]
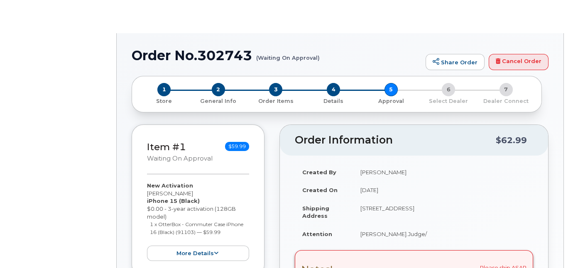
radio input "true"
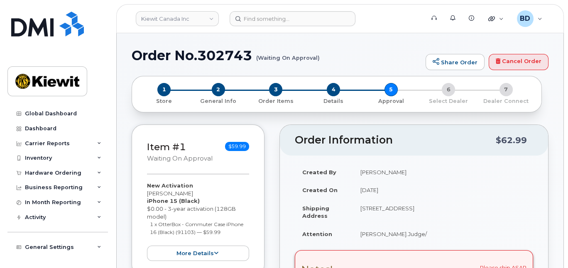
click at [284, 89] on div "3 Order Items" at bounding box center [276, 94] width 58 height 22
click at [332, 89] on span "4" at bounding box center [333, 89] width 13 height 13
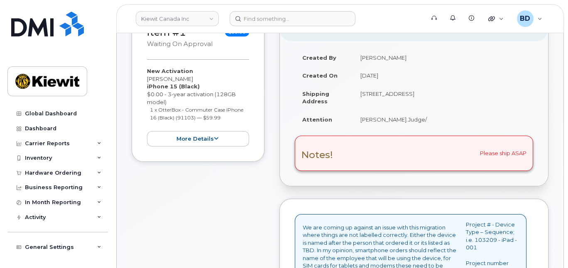
scroll to position [55, 0]
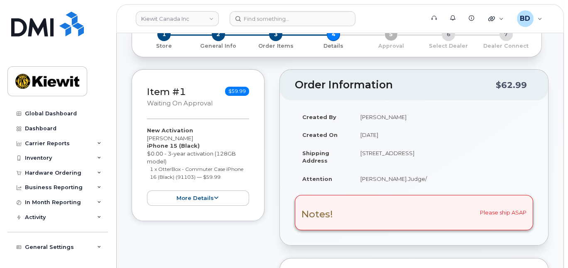
click at [388, 176] on td "[PERSON_NAME].Judge/" at bounding box center [443, 179] width 180 height 18
click at [277, 31] on header "[PERSON_NAME] Canada Inc Support Alerts Knowledge Base Quicklinks Suspend / Can…" at bounding box center [339, 18] width 447 height 29
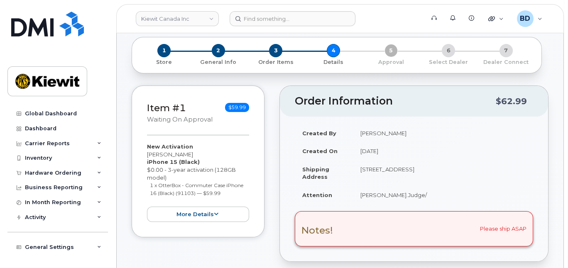
scroll to position [0, 0]
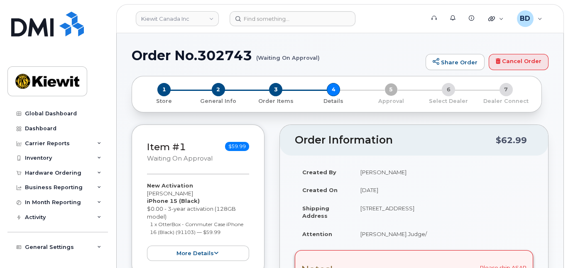
click at [408, 237] on td "[PERSON_NAME].Judge/" at bounding box center [443, 234] width 180 height 18
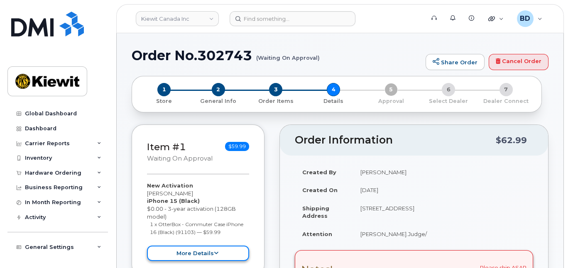
click at [191, 252] on button "more details" at bounding box center [198, 253] width 102 height 15
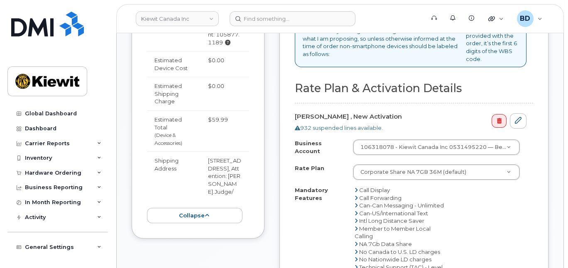
scroll to position [387, 0]
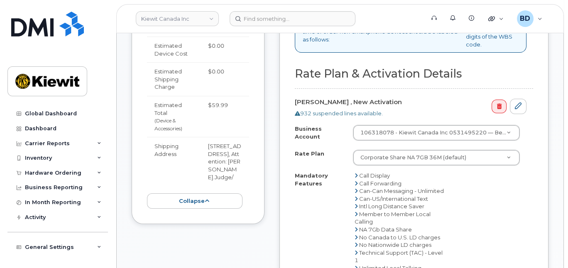
click at [221, 173] on td "[STREET_ADDRESS], Attention: [PERSON_NAME].Judge/" at bounding box center [224, 161] width 49 height 49
click at [216, 180] on td "[STREET_ADDRESS], Attention: [PERSON_NAME].Judge/" at bounding box center [224, 161] width 49 height 49
click at [215, 180] on td "[STREET_ADDRESS], Attention: [PERSON_NAME].Judge/" at bounding box center [224, 161] width 49 height 49
click at [215, 181] on td "[STREET_ADDRESS], Attention: [PERSON_NAME].Judge/" at bounding box center [224, 161] width 49 height 49
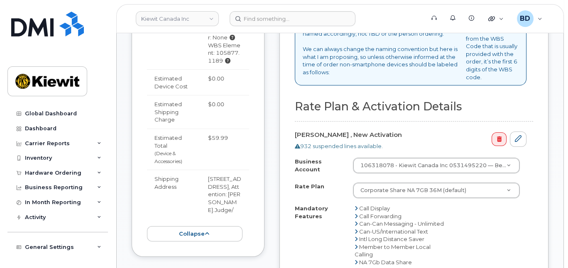
scroll to position [332, 0]
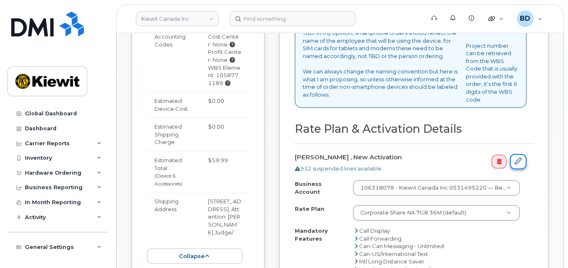
click at [522, 159] on link at bounding box center [518, 161] width 17 height 15
click at [518, 159] on icon at bounding box center [518, 161] width 7 height 7
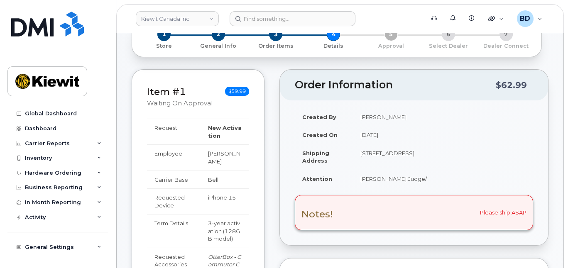
scroll to position [15, 0]
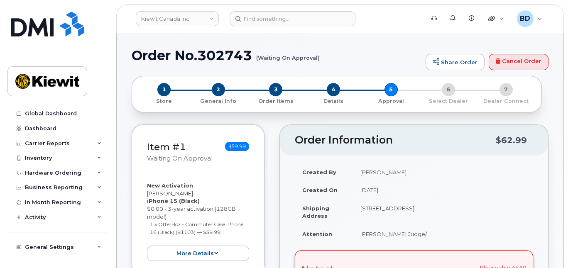
click at [395, 232] on td "[PERSON_NAME].Judge/" at bounding box center [443, 234] width 180 height 18
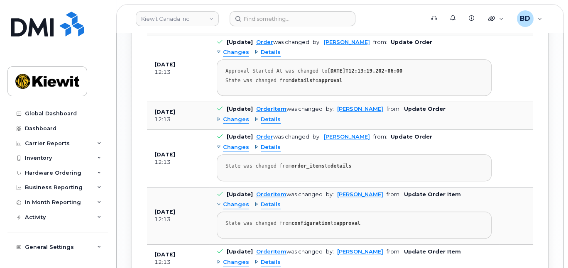
scroll to position [829, 0]
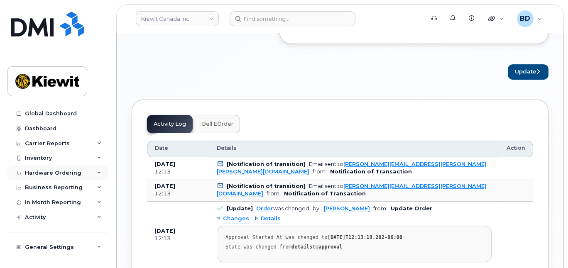
click at [97, 172] on icon at bounding box center [99, 173] width 4 height 4
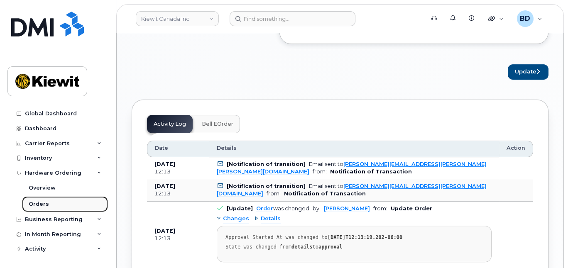
click at [41, 203] on div "Orders" at bounding box center [39, 203] width 20 height 7
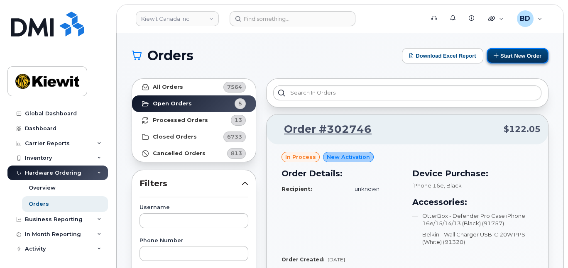
click at [524, 52] on button "Start New Order" at bounding box center [517, 55] width 62 height 15
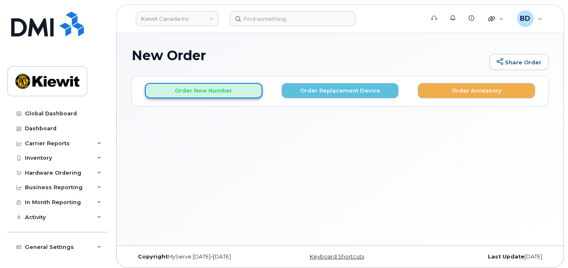
click at [225, 90] on button "Order New Number" at bounding box center [203, 90] width 117 height 15
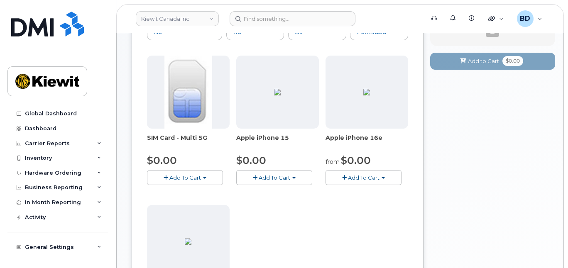
scroll to position [110, 0]
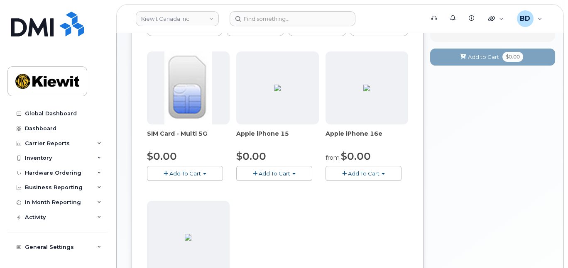
click at [288, 173] on span "Add To Cart" at bounding box center [274, 173] width 32 height 7
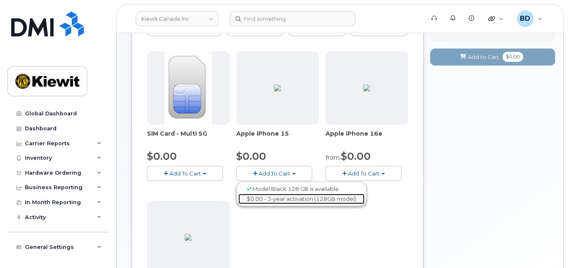
click at [293, 195] on link "$0.00 - 3-year activation (128GB model)" at bounding box center [301, 199] width 126 height 10
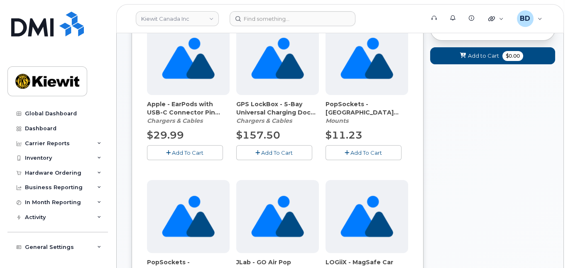
scroll to position [55, 0]
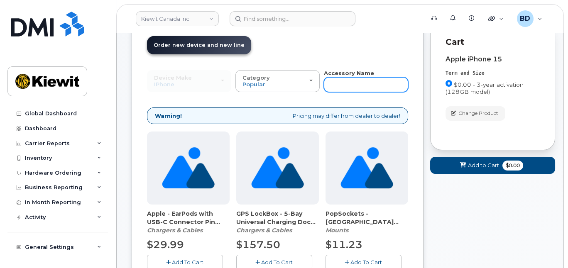
click at [349, 82] on input "text" at bounding box center [366, 84] width 84 height 15
type input "case"
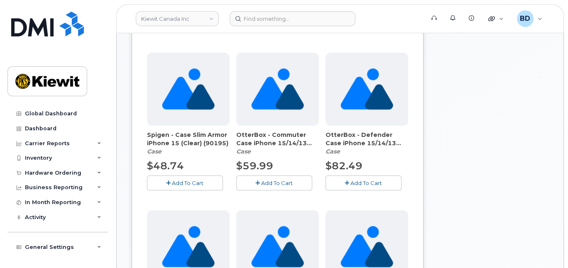
scroll to position [293, 0]
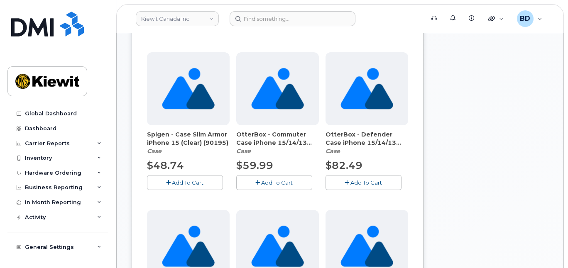
click at [281, 180] on span "Add To Cart" at bounding box center [277, 182] width 32 height 7
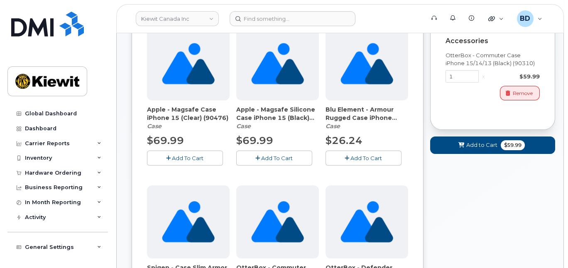
scroll to position [182, 0]
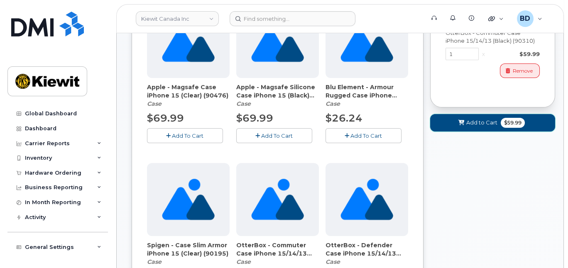
click at [472, 117] on button "Add to Cart $59.99" at bounding box center [492, 122] width 125 height 17
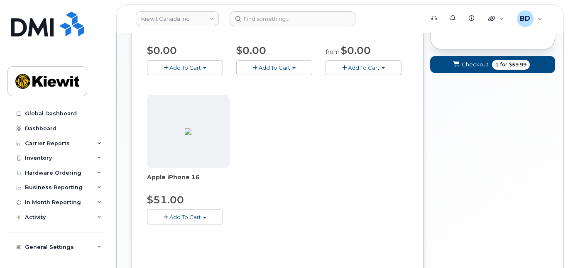
scroll to position [115, 0]
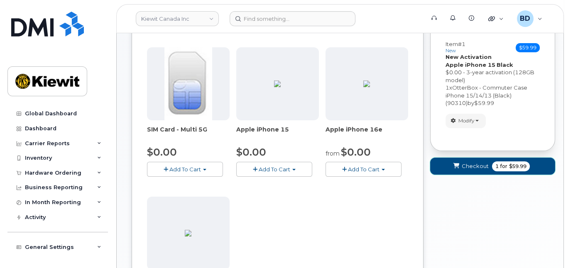
click at [474, 166] on span "Checkout" at bounding box center [474, 166] width 27 height 8
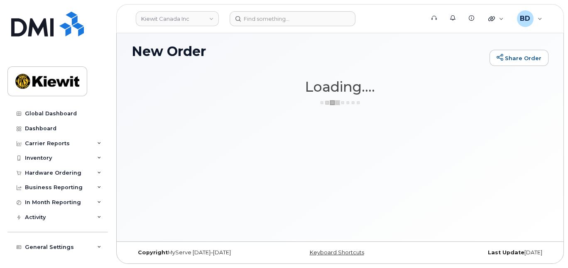
scroll to position [4, 0]
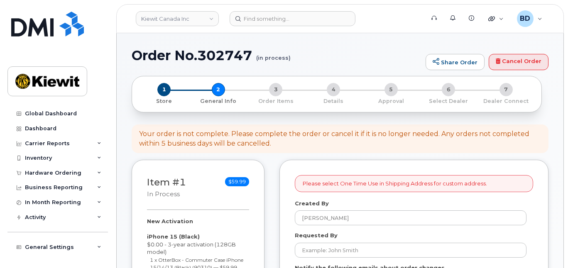
select select
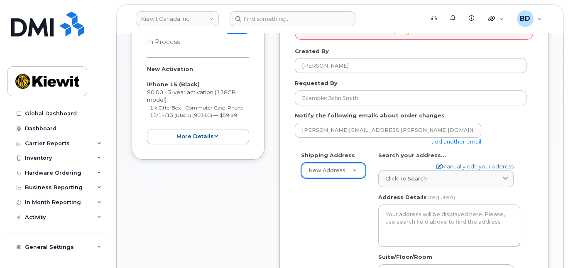
scroll to position [166, 0]
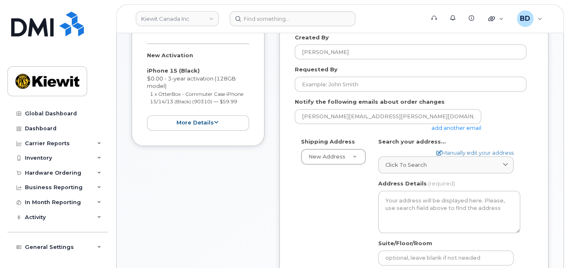
click at [436, 124] on link "add another email" at bounding box center [456, 127] width 50 height 7
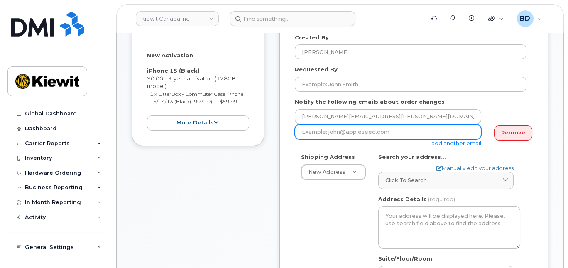
click at [322, 129] on input "email" at bounding box center [388, 131] width 186 height 15
paste input "[PERSON_NAME][EMAIL_ADDRESS][PERSON_NAME][PERSON_NAME][DOMAIN_NAME]"
type input "[PERSON_NAME][EMAIL_ADDRESS][PERSON_NAME][PERSON_NAME][DOMAIN_NAME]"
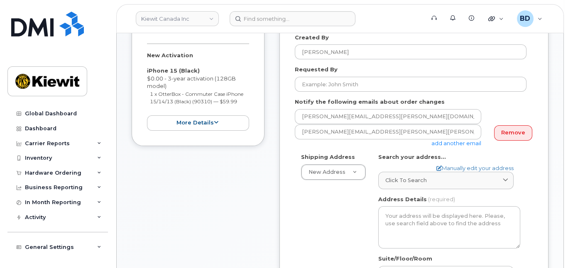
click at [227, 161] on div "Item #1 in process $59.99 New Activation iPhone 15 (Black) $0.00 - 3-year activ…" at bounding box center [198, 242] width 133 height 496
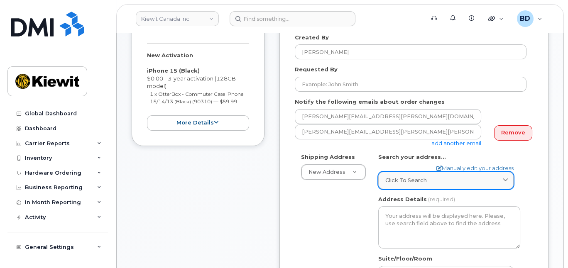
click at [411, 177] on span "Click to search" at bounding box center [405, 180] width 41 height 8
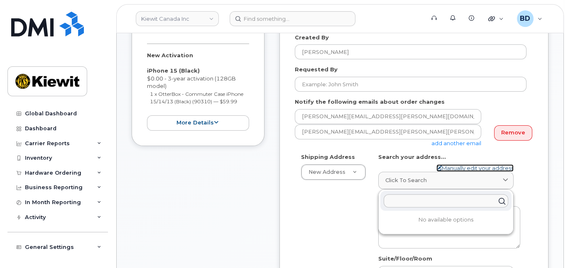
click at [451, 168] on link "Manually edit your address" at bounding box center [474, 168] width 77 height 8
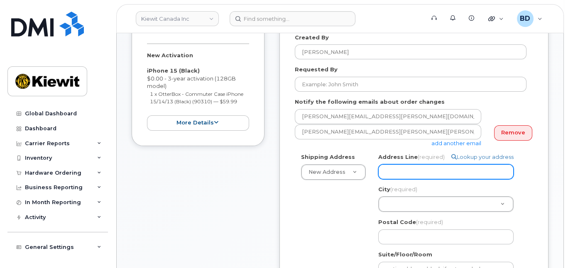
click at [393, 167] on input "Address Line (required)" at bounding box center [445, 171] width 135 height 15
paste input "12250 33 St NE"
select select
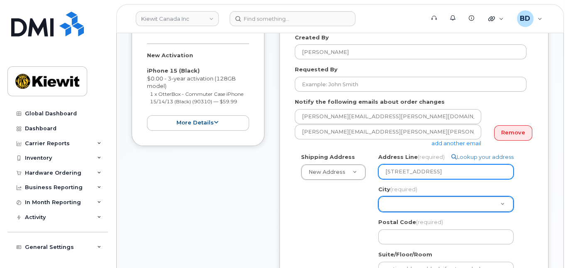
type input "12250 33 St NE"
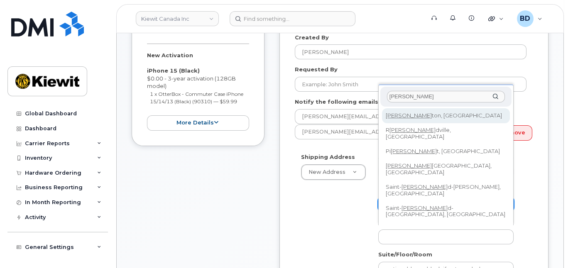
type input "edmon"
drag, startPoint x: 407, startPoint y: 115, endPoint x: 406, endPoint y: 163, distance: 48.1
select select
type input "182"
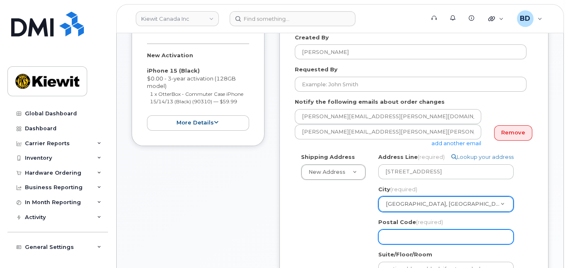
click at [391, 236] on input "Postal Code (required)" at bounding box center [445, 236] width 135 height 15
paste input "T6S 1H6"
select select
type input "T6S 1H6"
click at [394, 234] on input "T6S 1H6" at bounding box center [445, 236] width 135 height 15
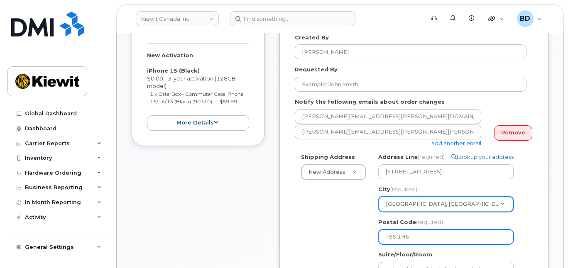
select select
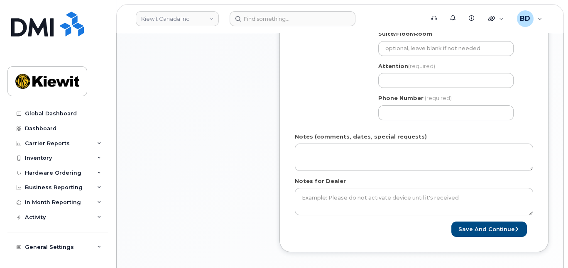
scroll to position [387, 0]
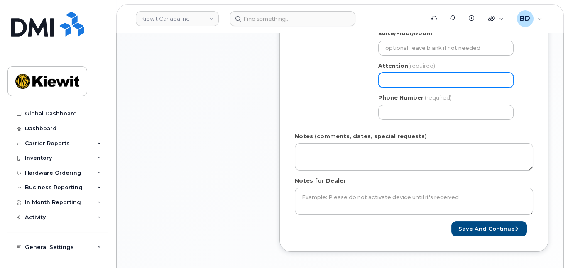
type input "T6S1H6"
click at [397, 79] on input "Attention (required)" at bounding box center [445, 80] width 135 height 15
click at [388, 76] on input "Attention (required)" at bounding box center [445, 80] width 135 height 15
paste input "Paul.Judge"
select select
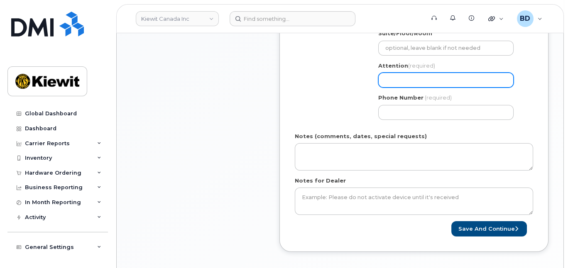
type input "Paul.Judge"
select select
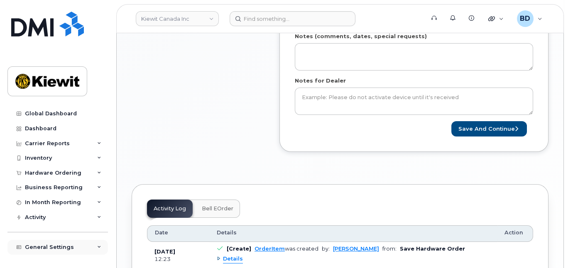
scroll to position [498, 0]
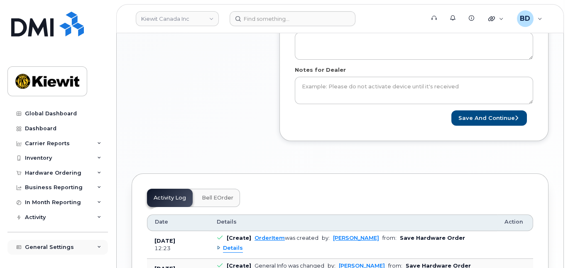
type input "Paul.Judge/"
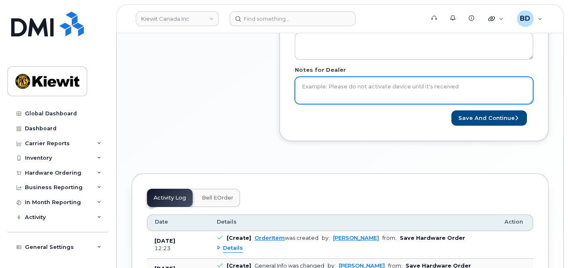
scroll to position [387, 0]
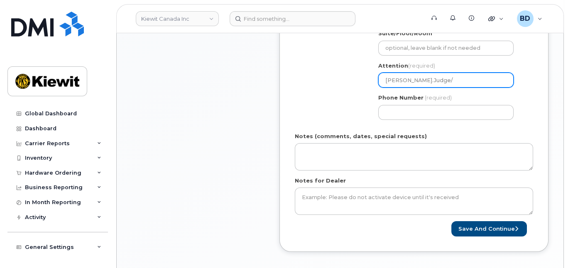
click at [419, 78] on input "Paul.Judge/" at bounding box center [445, 80] width 135 height 15
paste input "Marc Vibbert"
select select
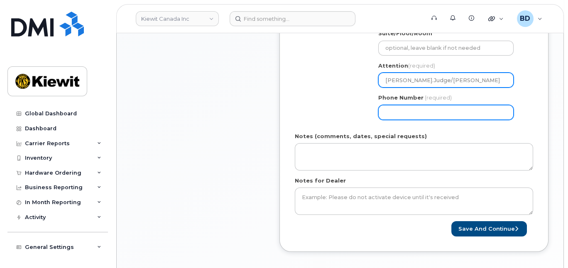
type input "Paul.Judge/Marc Vibbert"
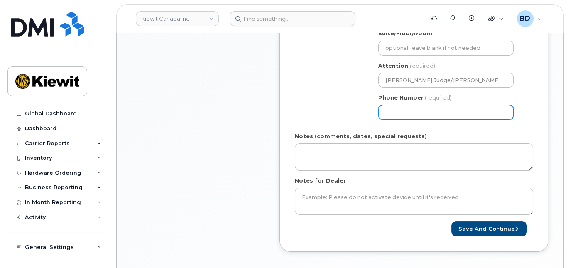
click at [387, 110] on input "Phone Number" at bounding box center [445, 112] width 135 height 15
type input "8777727707"
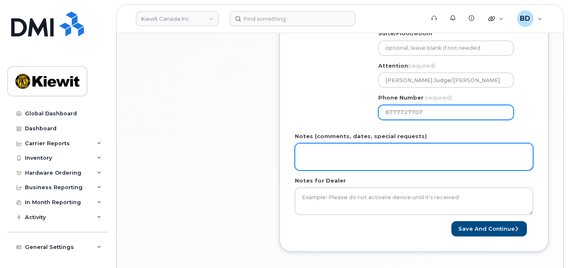
select select
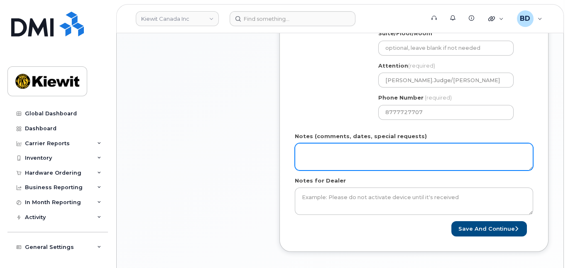
click at [332, 153] on textarea "Notes (comments, dates, special requests)" at bounding box center [414, 156] width 238 height 27
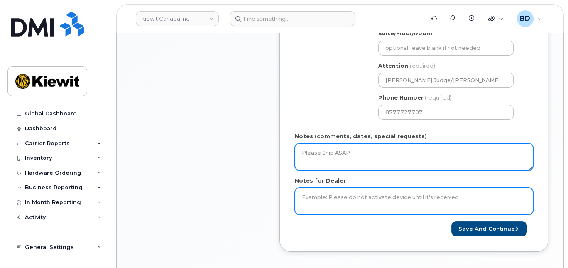
type textarea "Please Ship ASAP"
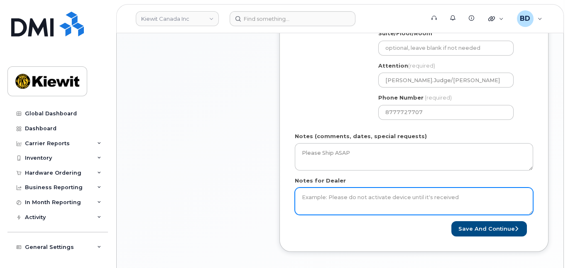
click at [335, 203] on textarea "Notes for Dealer" at bounding box center [414, 201] width 238 height 27
type textarea "Please Ship ASAP"
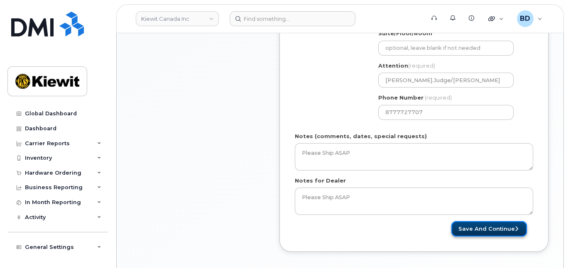
click at [495, 226] on button "Save and Continue" at bounding box center [489, 228] width 76 height 15
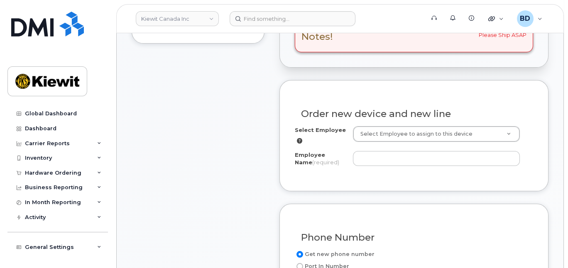
scroll to position [276, 0]
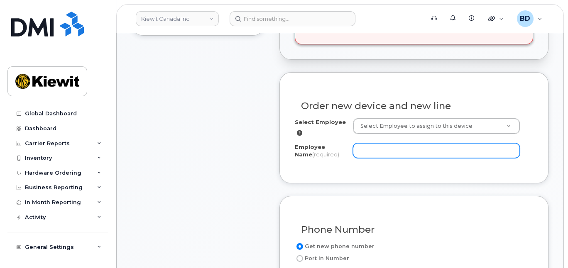
click at [373, 152] on input "Employee Name (required)" at bounding box center [436, 150] width 167 height 15
paste input "[PERSON_NAME]"
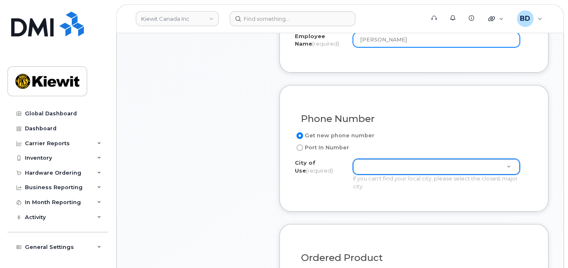
type input "[PERSON_NAME]"
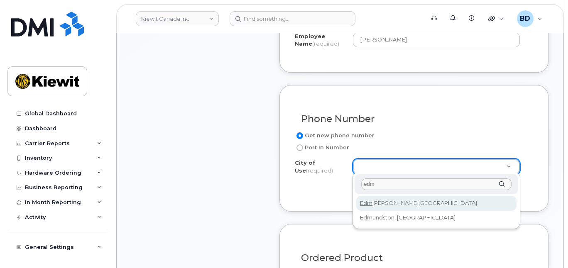
type input "edm"
type input "182"
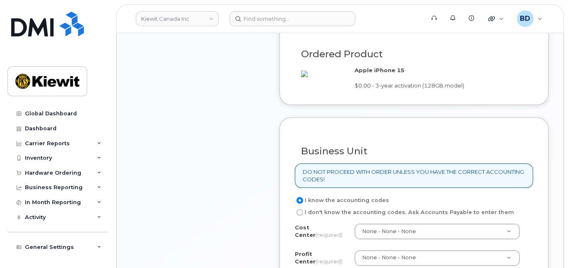
scroll to position [664, 0]
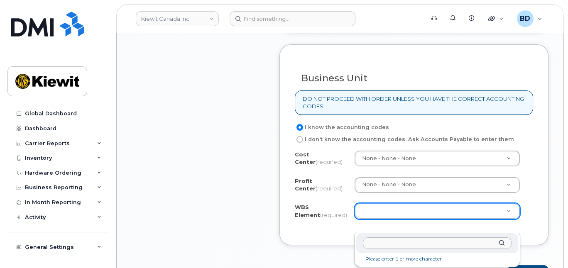
type input "105877.1189"
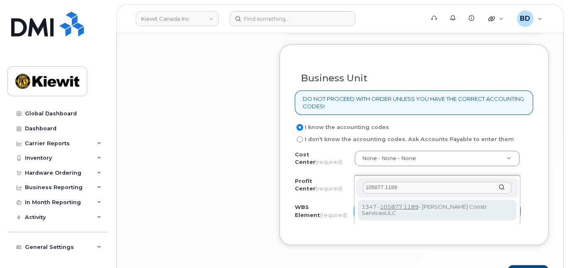
type input "105877.1189"
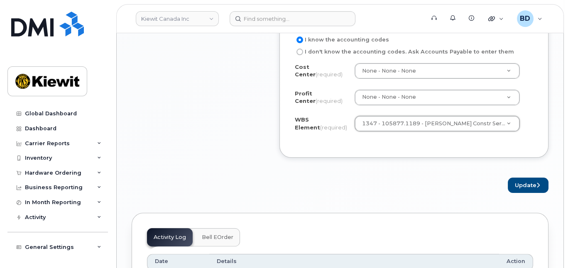
scroll to position [774, 0]
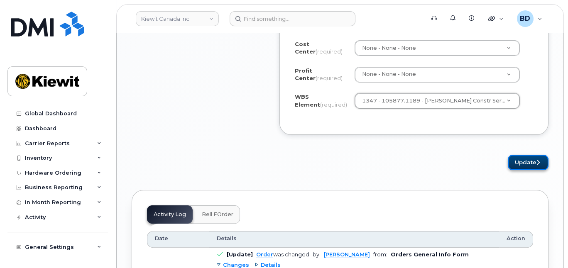
click at [529, 170] on button "Update" at bounding box center [527, 162] width 41 height 15
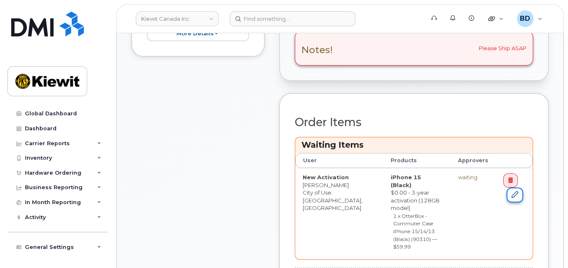
scroll to position [276, 0]
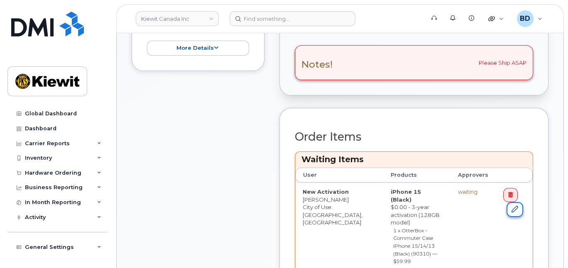
click at [516, 202] on link at bounding box center [514, 209] width 17 height 15
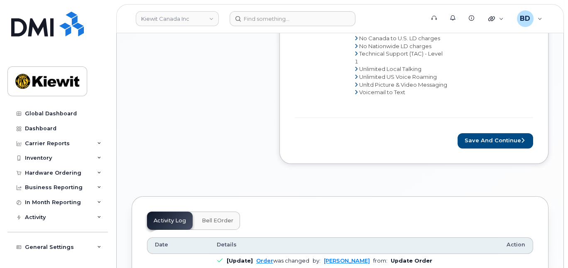
scroll to position [608, 0]
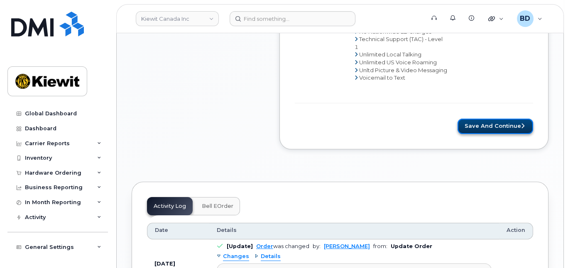
click at [488, 126] on button "Save and Continue" at bounding box center [495, 126] width 76 height 15
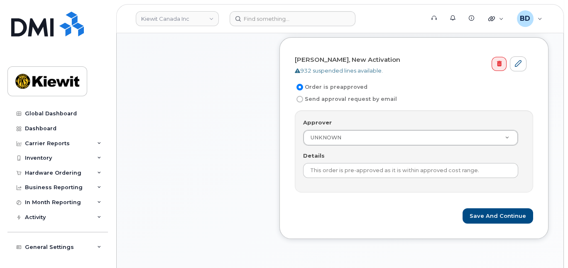
scroll to position [276, 0]
click at [501, 212] on button "Save and Continue" at bounding box center [497, 215] width 71 height 15
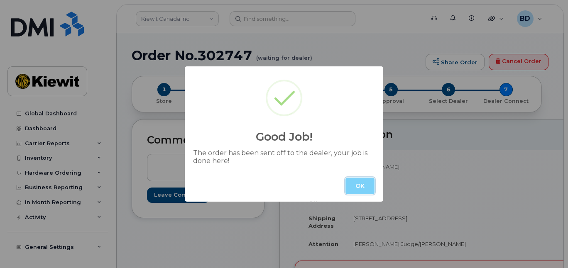
drag, startPoint x: 356, startPoint y: 184, endPoint x: 345, endPoint y: 164, distance: 22.9
click at [357, 184] on button "OK" at bounding box center [359, 186] width 29 height 17
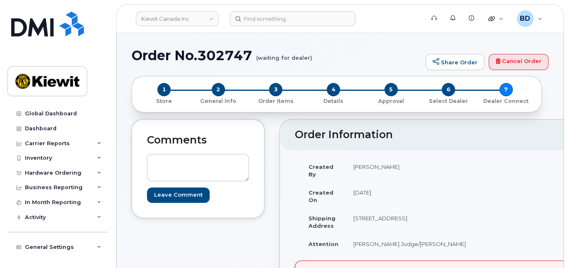
click at [232, 58] on h1 "Order No.302747 (waiting for dealer)" at bounding box center [277, 55] width 290 height 15
click at [231, 58] on h1 "Order No.302747 (waiting for dealer)" at bounding box center [277, 55] width 290 height 15
copy h1 "302747"
click at [85, 172] on div "Hardware Ordering" at bounding box center [57, 173] width 100 height 15
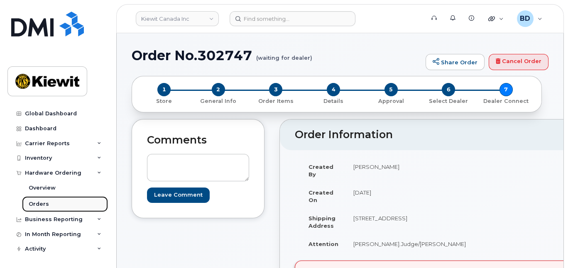
click at [52, 204] on link "Orders" at bounding box center [65, 204] width 86 height 16
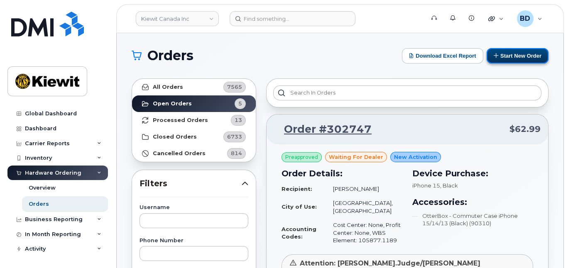
click at [512, 56] on button "Start New Order" at bounding box center [517, 55] width 62 height 15
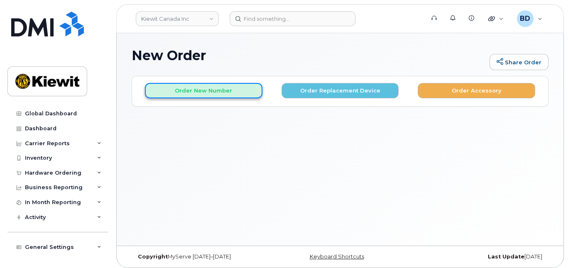
click at [215, 88] on button "Order New Number" at bounding box center [203, 90] width 117 height 15
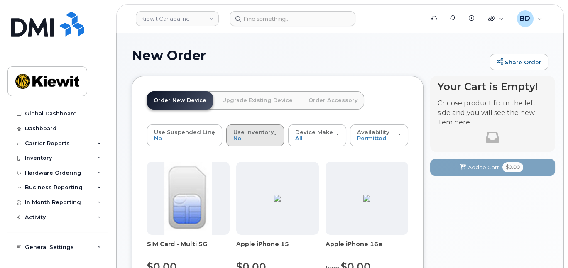
scroll to position [55, 0]
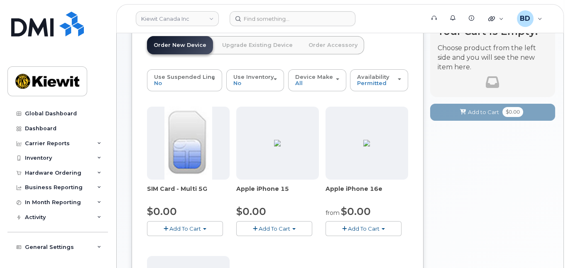
drag, startPoint x: 268, startPoint y: 228, endPoint x: 360, endPoint y: 170, distance: 108.8
click at [268, 225] on span "Add To Cart" at bounding box center [274, 228] width 32 height 7
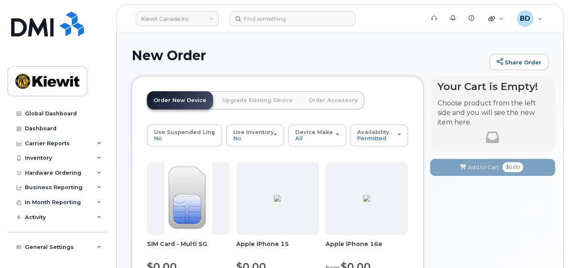
scroll to position [110, 0]
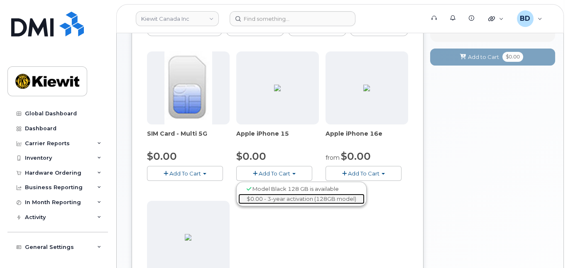
click at [291, 199] on link "$0.00 - 3-year activation (128GB model)" at bounding box center [301, 199] width 126 height 10
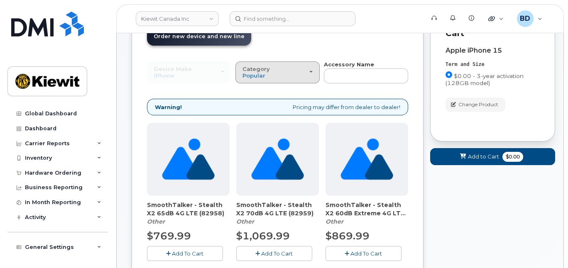
scroll to position [0, 0]
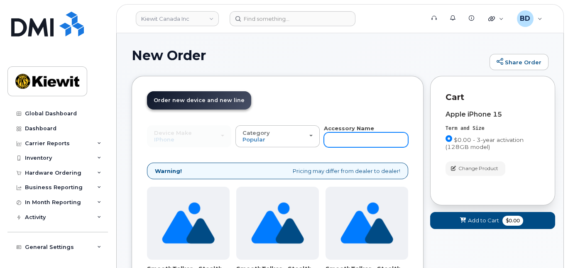
click at [337, 137] on input "text" at bounding box center [366, 139] width 84 height 15
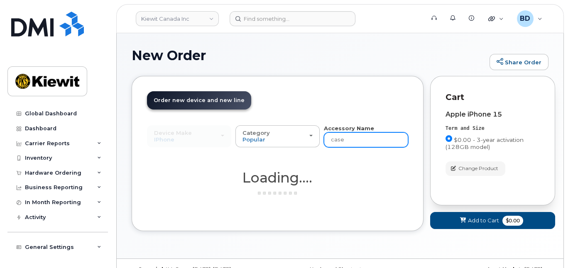
type input "case"
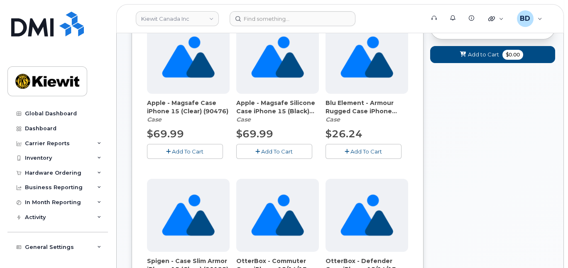
scroll to position [221, 0]
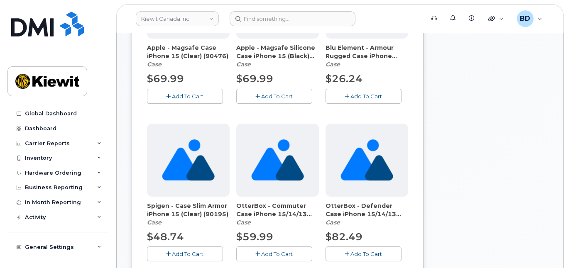
click at [290, 254] on span "Add To Cart" at bounding box center [277, 254] width 32 height 7
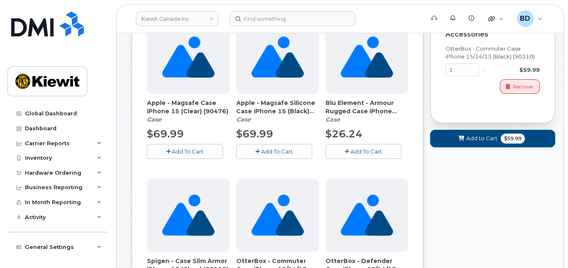
click at [479, 139] on span "Add to Cart" at bounding box center [481, 138] width 31 height 8
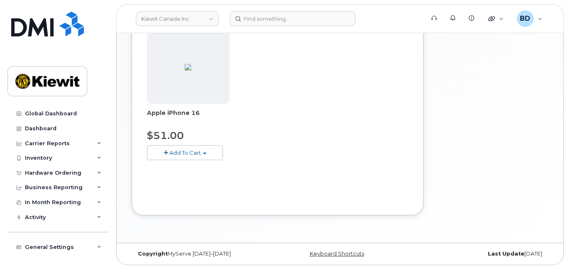
scroll to position [170, 0]
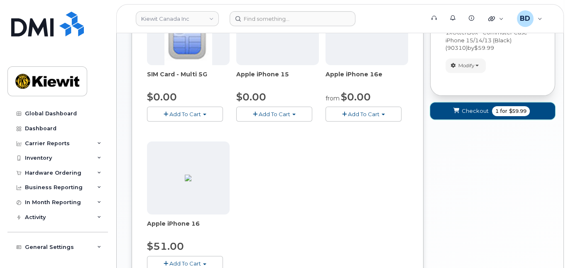
click at [466, 108] on span "Checkout" at bounding box center [474, 111] width 27 height 8
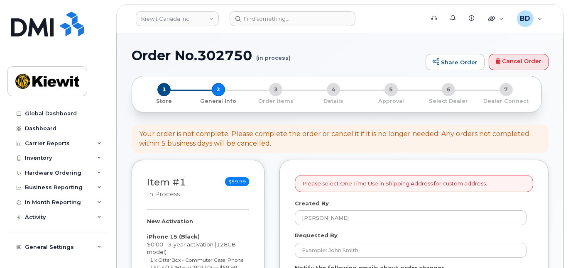
select select
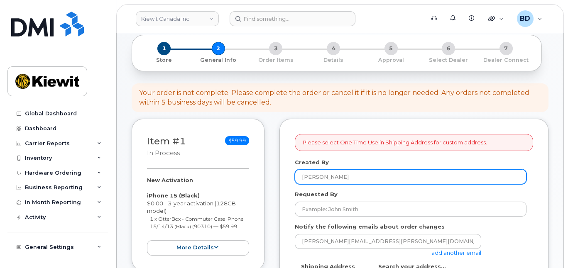
scroll to position [110, 0]
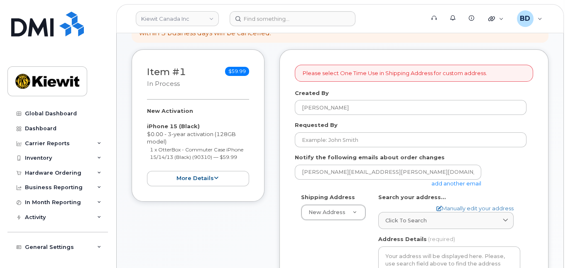
click at [438, 181] on link "add another email" at bounding box center [456, 183] width 50 height 7
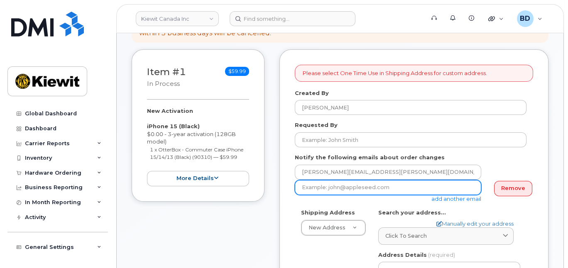
click at [307, 185] on input "email" at bounding box center [388, 187] width 186 height 15
paste input "[PERSON_NAME][EMAIL_ADDRESS][PERSON_NAME][PERSON_NAME][DOMAIN_NAME]"
type input "[PERSON_NAME][EMAIL_ADDRESS][PERSON_NAME][PERSON_NAME][DOMAIN_NAME]"
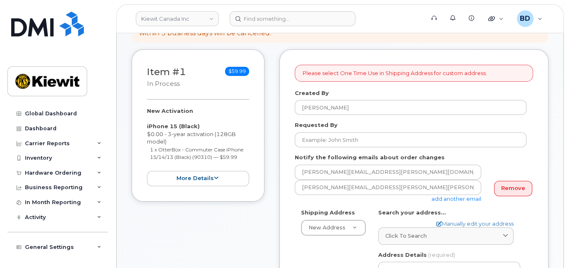
click at [456, 217] on div "Search your address... Manually edit your address Click to search No available …" at bounding box center [449, 227] width 142 height 36
click at [455, 221] on link "Manually edit your address" at bounding box center [474, 224] width 77 height 8
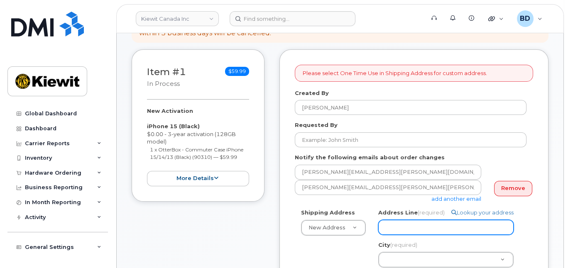
click at [392, 224] on input "Address Line (required)" at bounding box center [445, 227] width 135 height 15
select select
type input "v"
drag, startPoint x: 395, startPoint y: 225, endPoint x: 367, endPoint y: 227, distance: 27.8
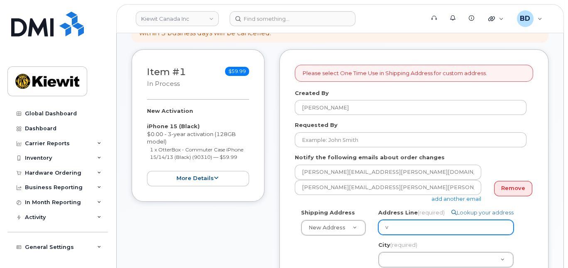
paste input "10333 Southport Road S.W."
select select
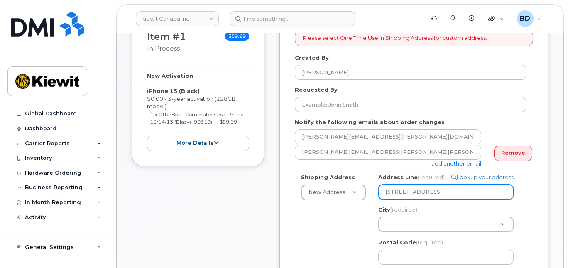
scroll to position [166, 0]
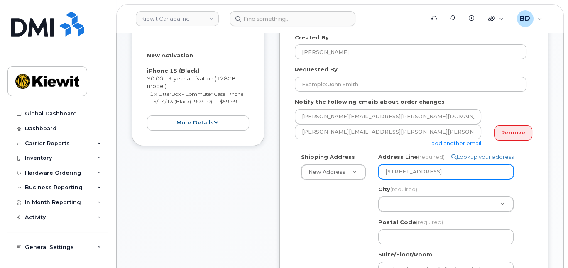
type input "10333 Southport Road S.W."
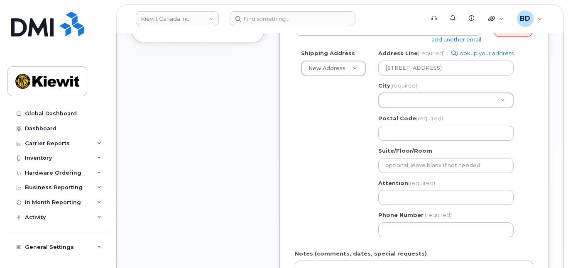
scroll to position [276, 0]
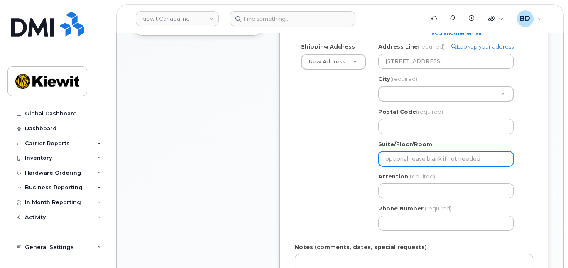
click at [389, 155] on input "Suite/Floor/Room" at bounding box center [445, 158] width 135 height 15
paste input "Suite 200"
select select
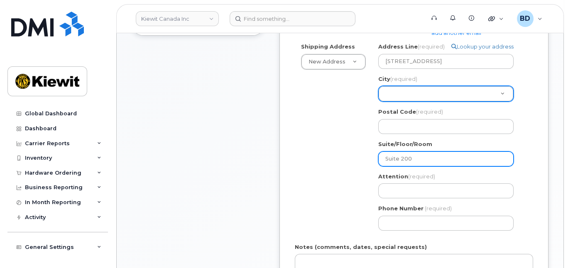
type input "Suite 200"
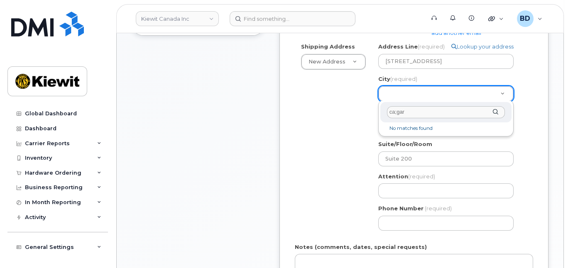
drag, startPoint x: 412, startPoint y: 105, endPoint x: 363, endPoint y: 107, distance: 49.0
click at [363, 107] on body "[PERSON_NAME] Canada Inc Support Alerts Knowledge Base Quicklinks Suspend / Can…" at bounding box center [284, 166] width 568 height 884
type input "calgary"
select select
type input "88"
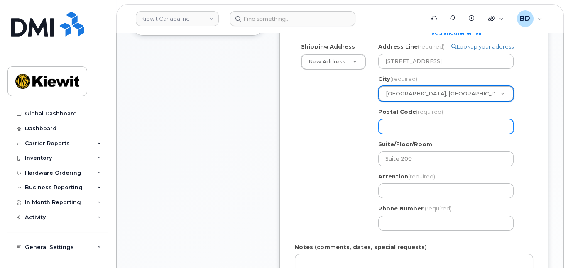
click at [394, 123] on input "Postal Code (required)" at bounding box center [445, 126] width 135 height 15
paste input "T2W 3X6"
click at [396, 121] on input "Postal Code (required)" at bounding box center [445, 126] width 135 height 15
select select
type input "T2W 3X6"
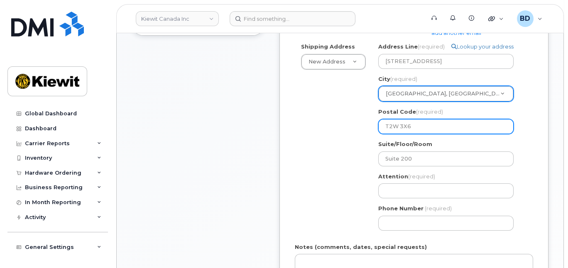
click at [396, 120] on input "T2W 3X6" at bounding box center [445, 126] width 135 height 15
select select
type input "T2W3X6"
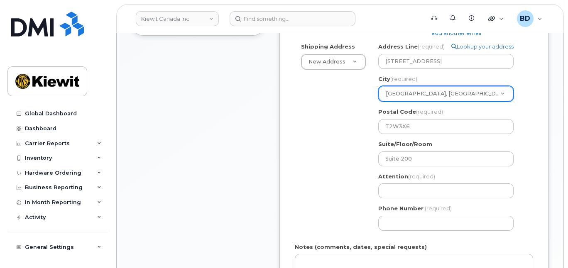
click at [356, 163] on div "Shipping Address New Address New Address 200 10333 Southport Road SW 200 10333 …" at bounding box center [411, 140] width 232 height 194
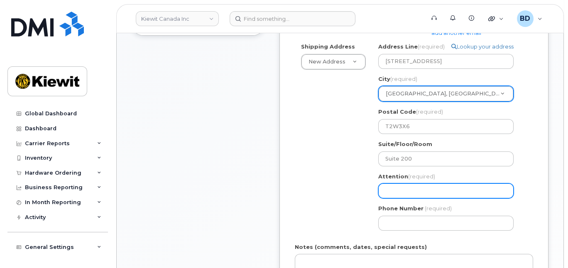
click at [389, 187] on input "Attention (required)" at bounding box center [445, 190] width 135 height 15
paste input "adam.macpherson"
type input "adam.macpherson"
select select
type input "adam.macpherson/"
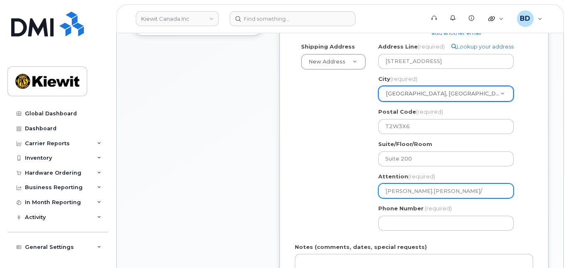
click at [439, 185] on input "adam.macpherson/" at bounding box center [445, 190] width 135 height 15
paste input "Peter Nechita"
select select
type input "adam.macpherson/Peter Nechita"
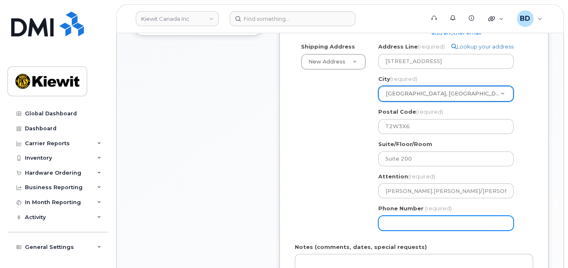
click at [393, 223] on input "Phone Number" at bounding box center [445, 223] width 135 height 15
type input "8777727707"
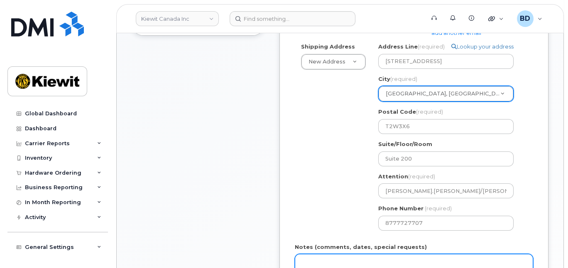
select select
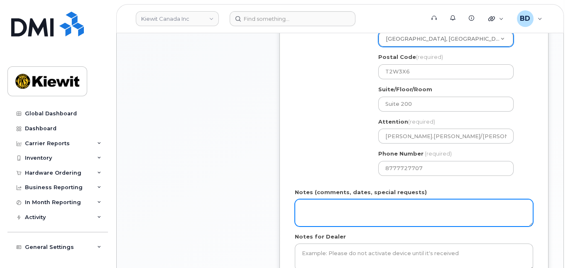
scroll to position [332, 0]
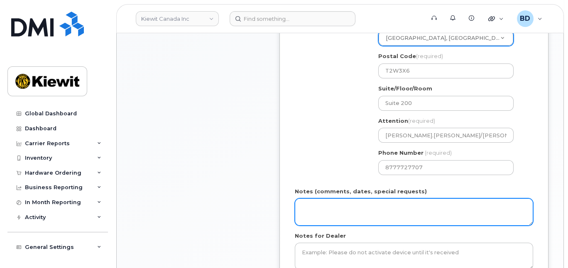
click at [312, 212] on textarea "Notes (comments, dates, special requests)" at bounding box center [414, 211] width 238 height 27
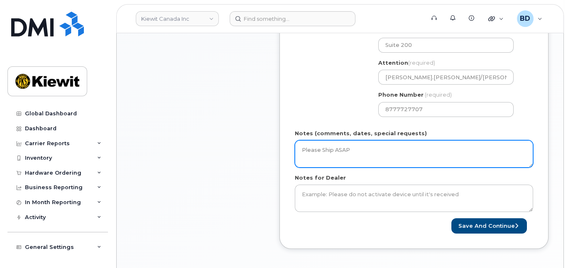
scroll to position [442, 0]
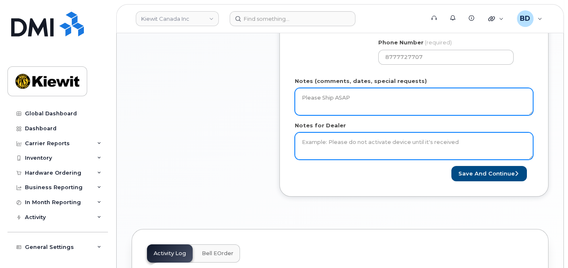
type textarea "Please Ship ASAP"
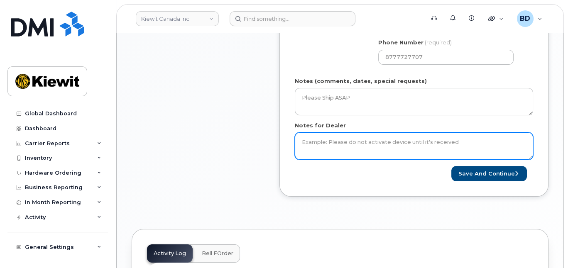
drag, startPoint x: 315, startPoint y: 138, endPoint x: 322, endPoint y: 142, distance: 8.0
click at [318, 139] on textarea "Notes for Dealer" at bounding box center [414, 145] width 238 height 27
type textarea "Please Ship ASAP"
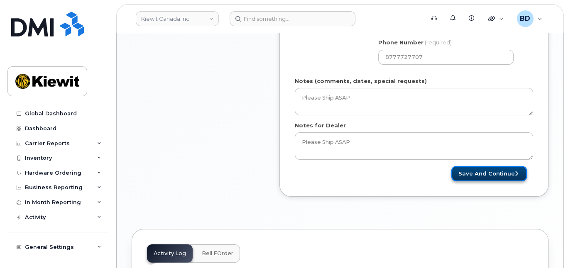
click at [496, 169] on button "Save and Continue" at bounding box center [489, 173] width 76 height 15
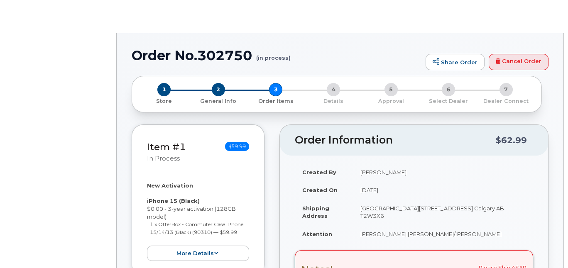
radio input "true"
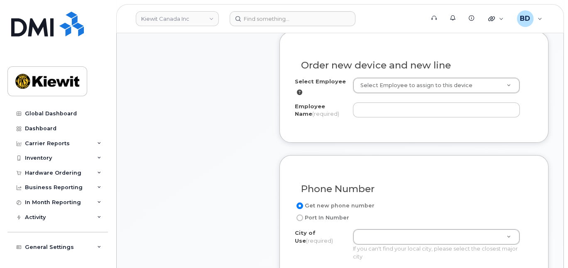
scroll to position [332, 0]
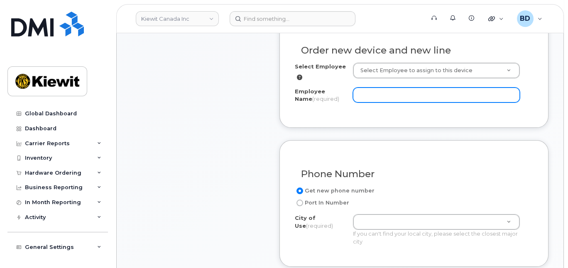
click at [371, 95] on input "Employee Name (required)" at bounding box center [436, 95] width 167 height 15
paste input "[PERSON_NAME]"
type input "[PERSON_NAME]"
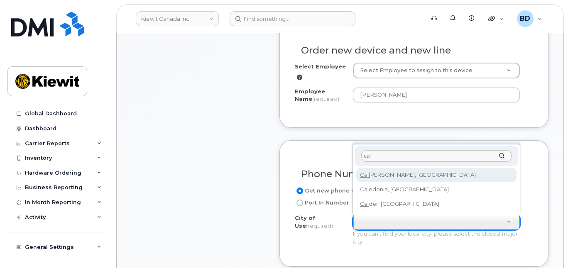
type input "cal"
type input "88"
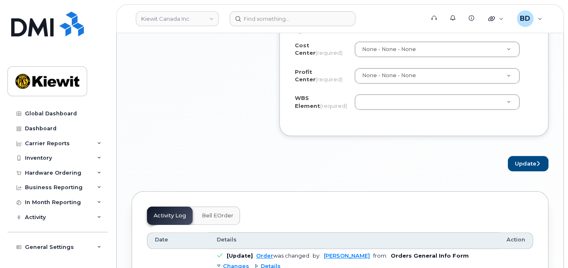
scroll to position [774, 0]
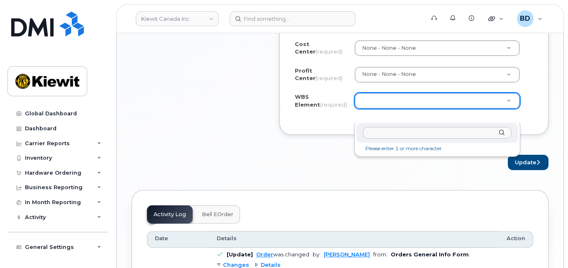
type input "110235.1830"
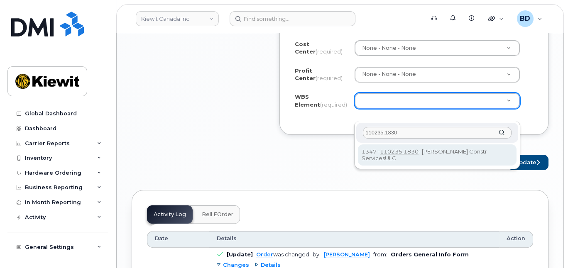
type input "110235.1830"
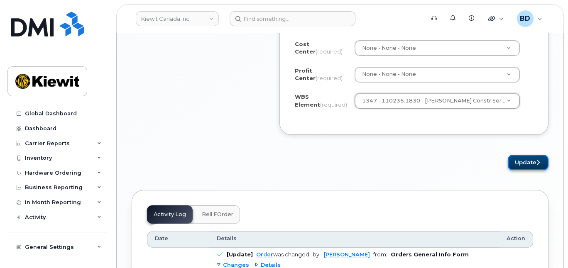
click at [524, 170] on button "Update" at bounding box center [527, 162] width 41 height 15
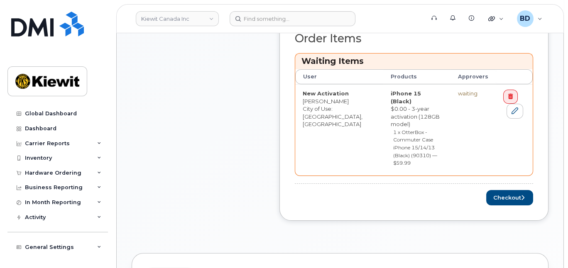
scroll to position [332, 0]
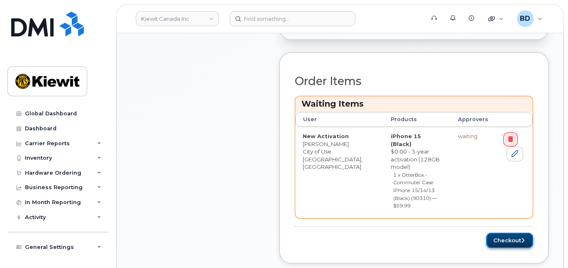
click at [504, 233] on button "Checkout" at bounding box center [509, 240] width 47 height 15
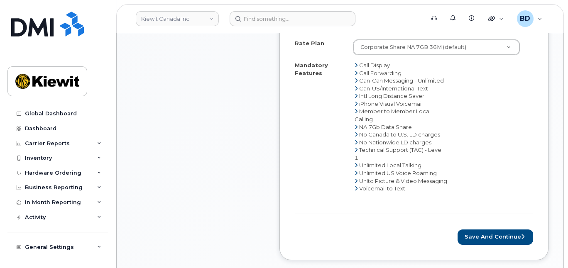
scroll to position [608, 0]
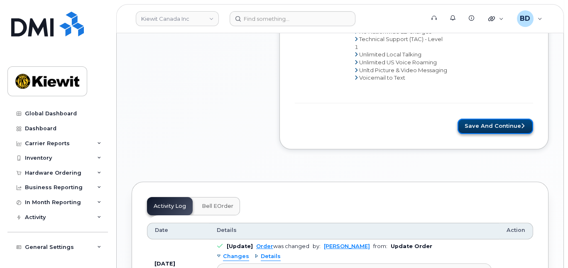
click at [477, 130] on button "Save and Continue" at bounding box center [495, 126] width 76 height 15
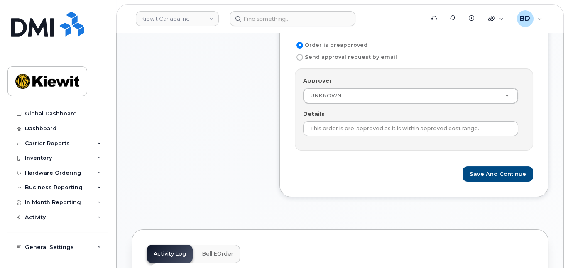
scroll to position [332, 0]
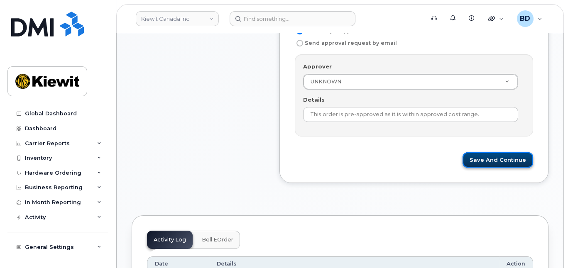
click at [493, 153] on button "Save and Continue" at bounding box center [497, 159] width 71 height 15
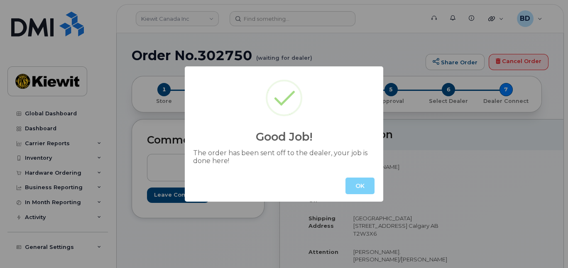
drag, startPoint x: 359, startPoint y: 190, endPoint x: 332, endPoint y: 168, distance: 35.4
click at [359, 190] on button "OK" at bounding box center [359, 186] width 29 height 17
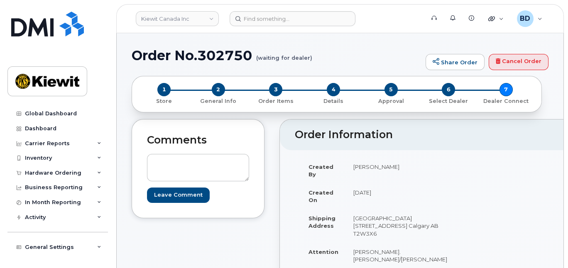
click at [231, 51] on h1 "Order No.302750 (waiting for dealer)" at bounding box center [277, 55] width 290 height 15
click at [230, 51] on h1 "Order No.302750 (waiting for dealer)" at bounding box center [277, 55] width 290 height 15
copy h1 "302750"
click at [98, 171] on icon at bounding box center [99, 173] width 4 height 4
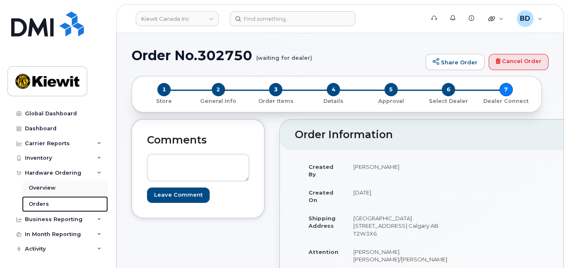
drag, startPoint x: 45, startPoint y: 201, endPoint x: 68, endPoint y: 193, distance: 23.8
click at [46, 201] on div "Orders" at bounding box center [39, 203] width 20 height 7
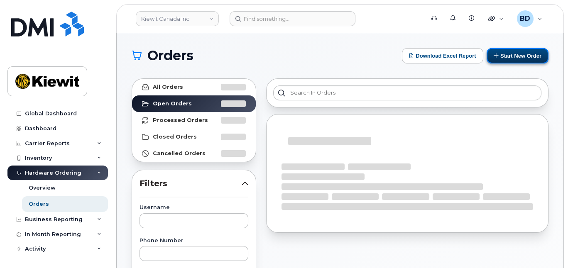
click at [519, 54] on button "Start New Order" at bounding box center [517, 55] width 62 height 15
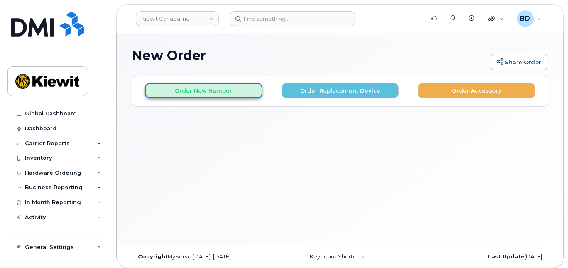
click at [206, 93] on button "Order New Number" at bounding box center [203, 90] width 117 height 15
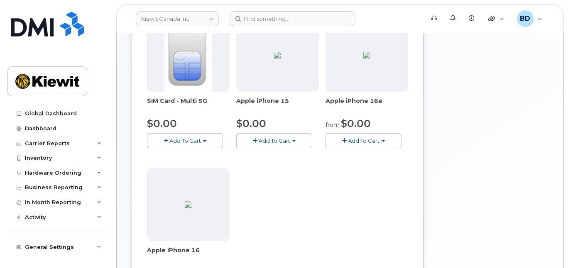
scroll to position [166, 0]
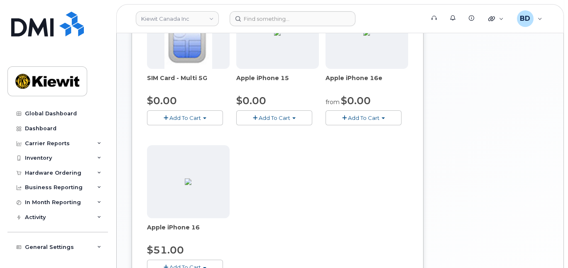
click at [290, 115] on button "Add To Cart" at bounding box center [274, 117] width 76 height 15
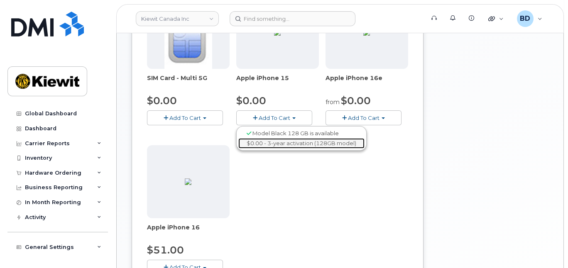
click at [279, 141] on link "$0.00 - 3-year activation (128GB model)" at bounding box center [301, 143] width 126 height 10
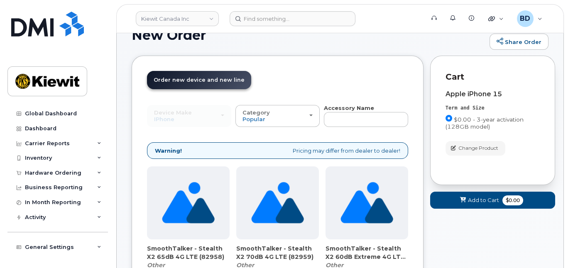
scroll to position [0, 0]
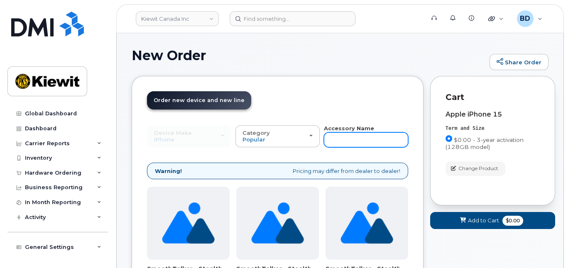
drag, startPoint x: 346, startPoint y: 142, endPoint x: 349, endPoint y: 135, distance: 7.8
click at [349, 139] on input "text" at bounding box center [366, 139] width 84 height 15
type input "case"
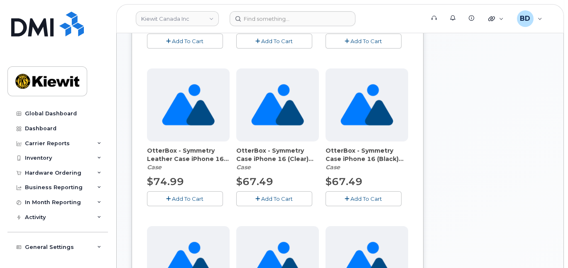
scroll to position [221, 0]
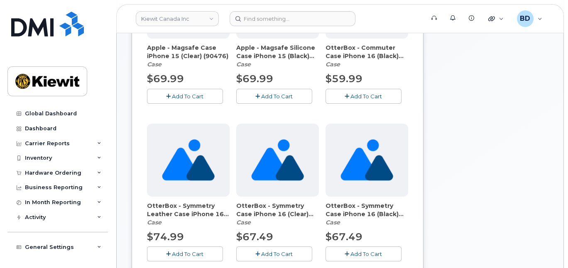
click at [356, 96] on span "Add To Cart" at bounding box center [366, 96] width 32 height 7
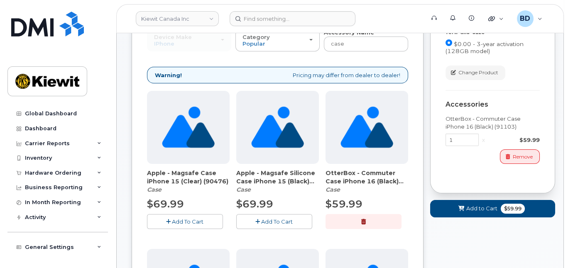
scroll to position [110, 0]
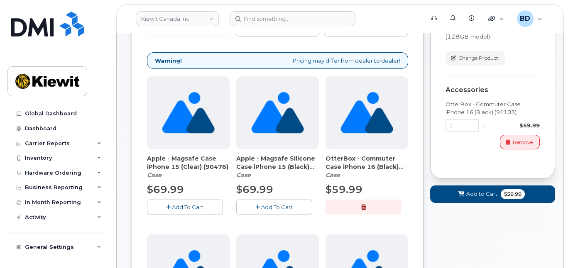
click at [371, 209] on button "button" at bounding box center [363, 207] width 76 height 15
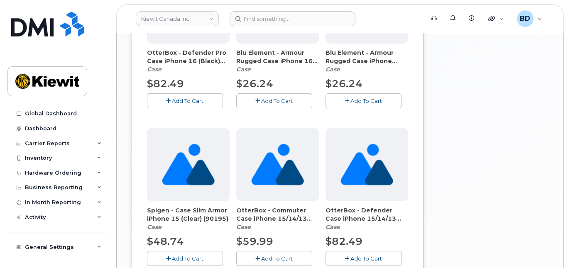
scroll to position [553, 0]
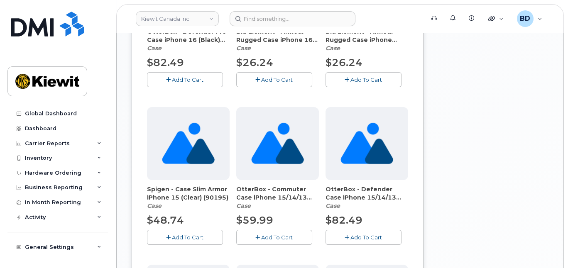
click at [278, 234] on span "Add To Cart" at bounding box center [277, 237] width 32 height 7
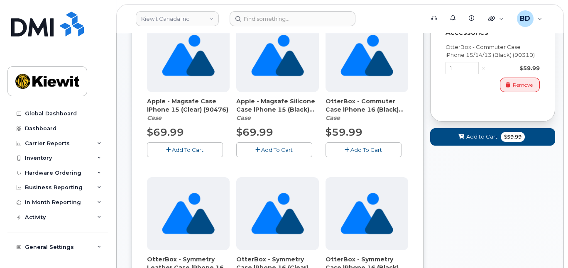
scroll to position [166, 0]
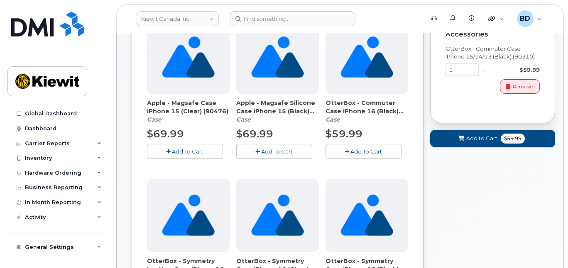
click at [480, 142] on button "Add to Cart $59.99" at bounding box center [492, 138] width 125 height 17
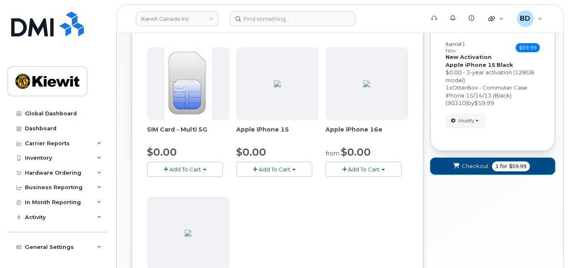
click at [480, 163] on span "Checkout" at bounding box center [474, 166] width 27 height 8
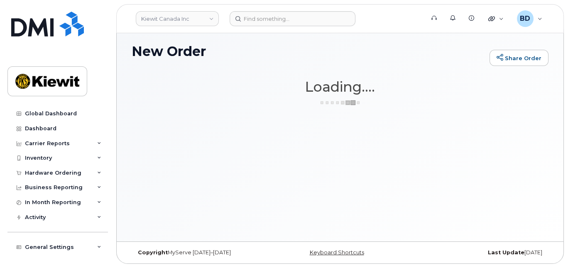
scroll to position [4, 0]
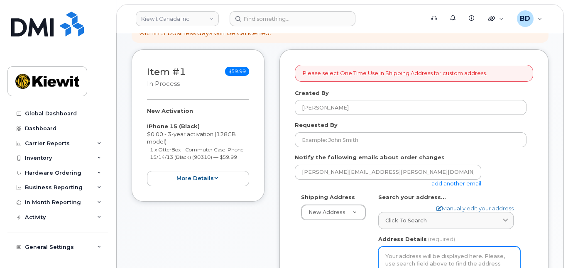
scroll to position [166, 0]
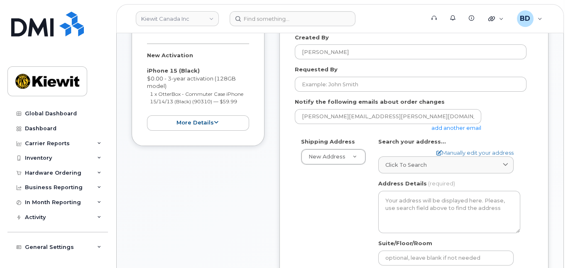
click at [452, 127] on link "add another email" at bounding box center [456, 127] width 50 height 7
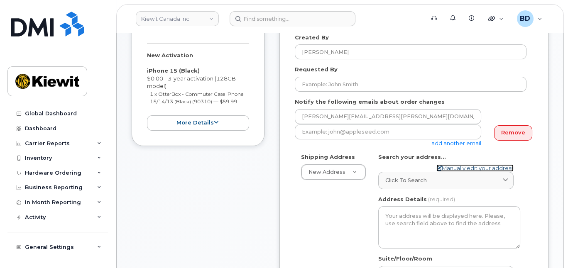
drag, startPoint x: 458, startPoint y: 167, endPoint x: 454, endPoint y: 168, distance: 5.2
click at [457, 167] on link "Manually edit your address" at bounding box center [474, 168] width 77 height 8
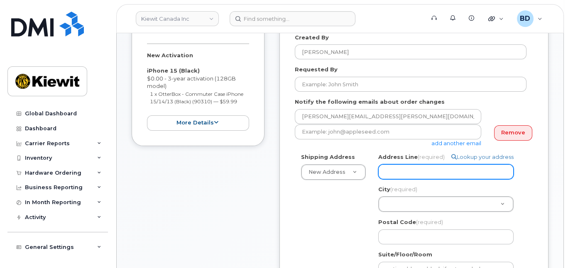
click at [392, 173] on input "Address Line (required)" at bounding box center [445, 171] width 135 height 15
paste input "[PERSON_NAME][EMAIL_ADDRESS][PERSON_NAME][DOMAIN_NAME]"
select select
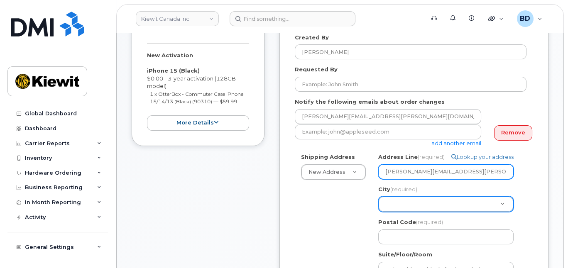
type input "[PERSON_NAME][EMAIL_ADDRESS][PERSON_NAME][DOMAIN_NAME]"
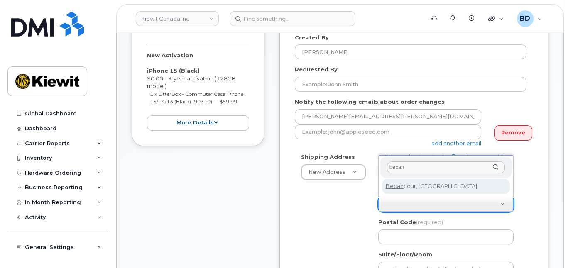
type input "becan"
select select
type input "5329"
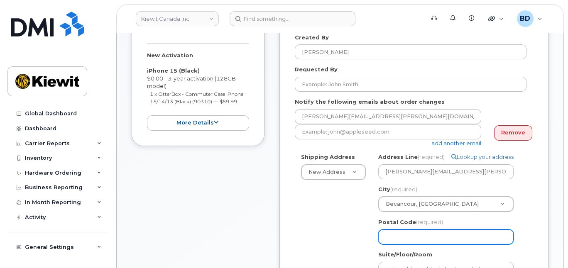
click at [395, 232] on input "Postal Code (required)" at bounding box center [445, 236] width 135 height 15
paste input "G9H 4X6"
select select
type input "G9H 4X6"
click at [398, 232] on input "G9H 4X6" at bounding box center [445, 236] width 135 height 15
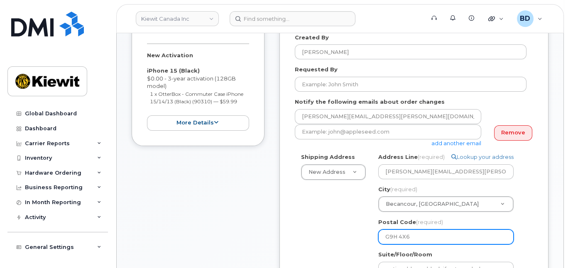
select select
type input "G9H4X6"
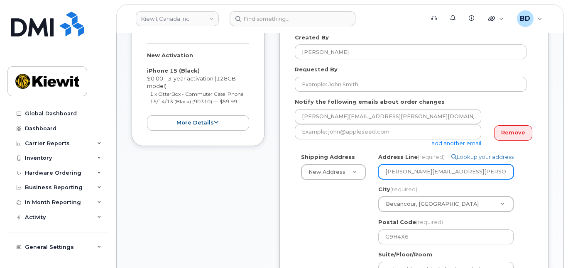
drag, startPoint x: 460, startPoint y: 170, endPoint x: 371, endPoint y: 170, distance: 89.2
click at [371, 170] on div "Shipping Address New Address New Address [STREET_ADDRESS][GEOGRAPHIC_DATA][STRE…" at bounding box center [411, 250] width 232 height 194
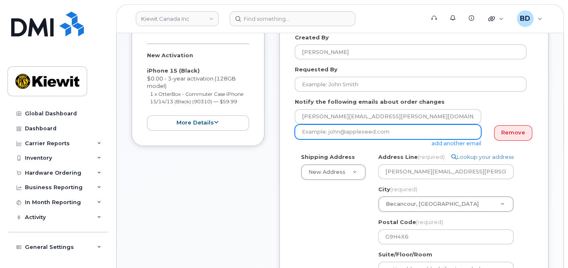
click at [310, 128] on input "email" at bounding box center [388, 131] width 186 height 15
paste input "[PERSON_NAME][EMAIL_ADDRESS][PERSON_NAME][DOMAIN_NAME]"
type input "[PERSON_NAME][EMAIL_ADDRESS][PERSON_NAME][DOMAIN_NAME]"
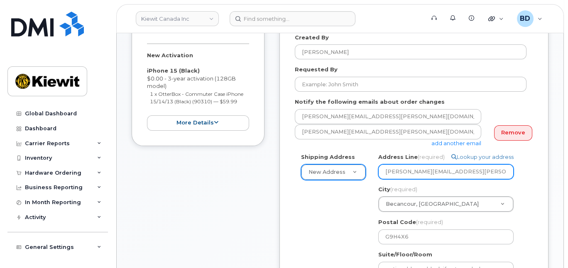
drag, startPoint x: 464, startPoint y: 170, endPoint x: 326, endPoint y: 167, distance: 138.2
click at [326, 170] on div "Shipping Address New Address New Address [STREET_ADDRESS][GEOGRAPHIC_DATA][STRE…" at bounding box center [411, 250] width 232 height 194
select select
click at [384, 166] on input "Address Line (required)" at bounding box center [445, 171] width 135 height 15
paste input "6300 Chemin [PERSON_NAME]"
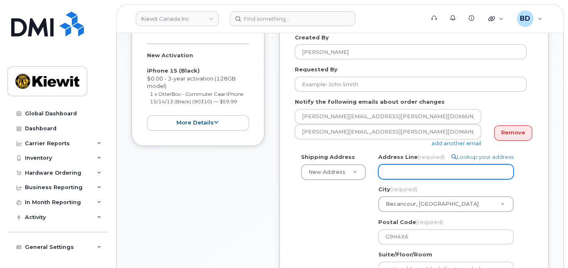
select select
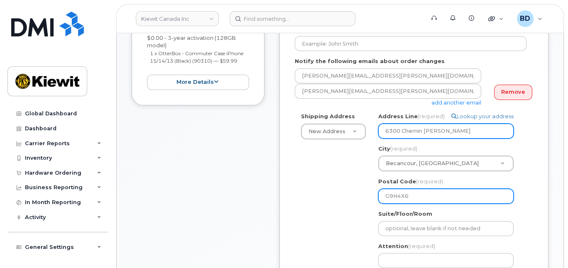
scroll to position [221, 0]
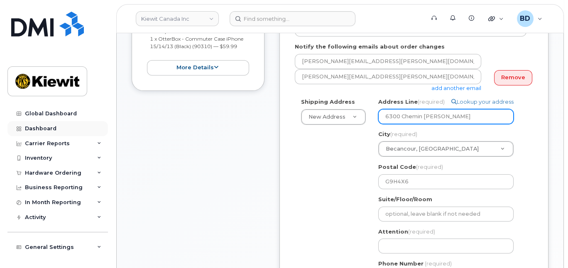
type input "6300 Chemin [PERSON_NAME]"
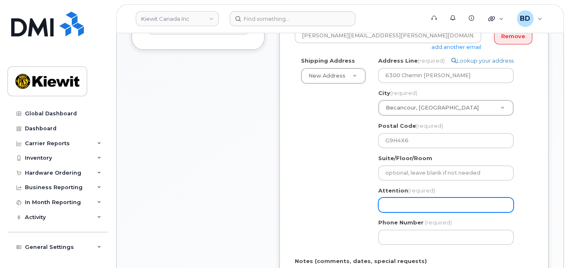
scroll to position [276, 0]
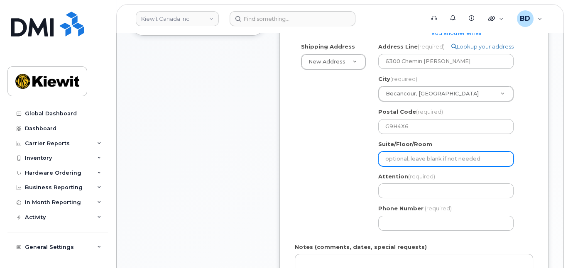
paste input "Ganotec, GATE 3"
click at [393, 154] on input "Suite/Floor/Room" at bounding box center [445, 158] width 135 height 15
type input "Ganotec, GATE 3"
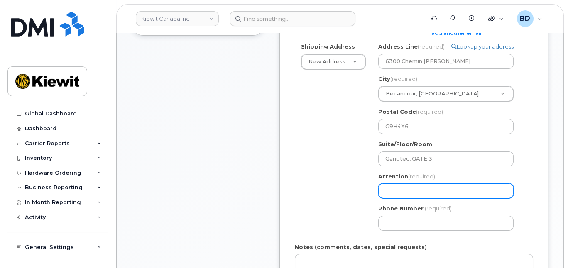
paste input "[PERSON_NAME]"
select select
type input "[PERSON_NAME]"
click at [386, 190] on input "[PERSON_NAME]" at bounding box center [445, 190] width 135 height 15
select select
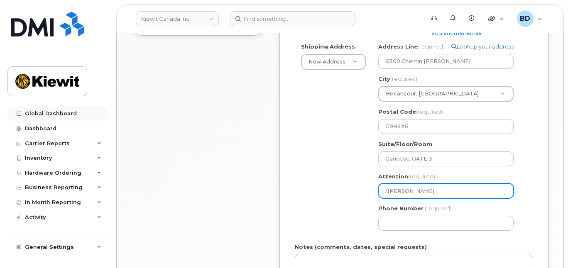
type input "/[PERSON_NAME]"
click at [444, 193] on input "/[PERSON_NAME]" at bounding box center [445, 190] width 135 height 15
select select
paste input "[PERSON_NAME] C"
type input "/[PERSON_NAME]/[PERSON_NAME] C"
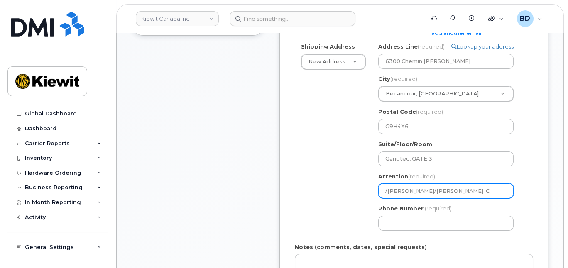
click at [468, 187] on input "/[PERSON_NAME]/[PERSON_NAME] C" at bounding box center [445, 190] width 135 height 15
select select
type input "/[PERSON_NAME]/[PERSON_NAME]"
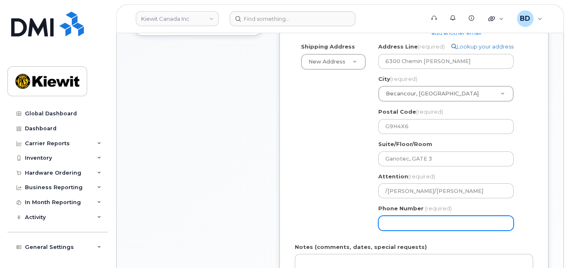
click at [389, 223] on input "Phone Number" at bounding box center [445, 223] width 135 height 15
type input "8777727707"
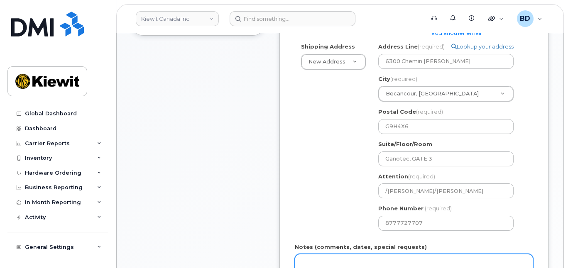
select select
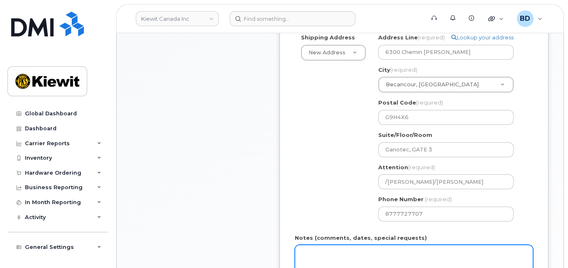
scroll to position [332, 0]
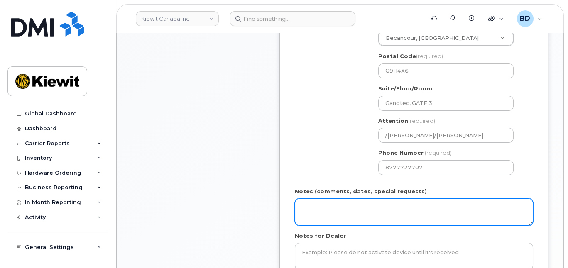
click at [352, 212] on textarea "Notes (comments, dates, special requests)" at bounding box center [414, 211] width 238 height 27
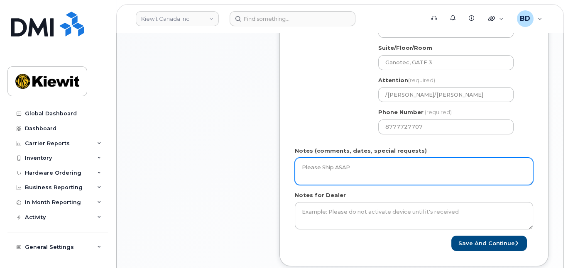
scroll to position [387, 0]
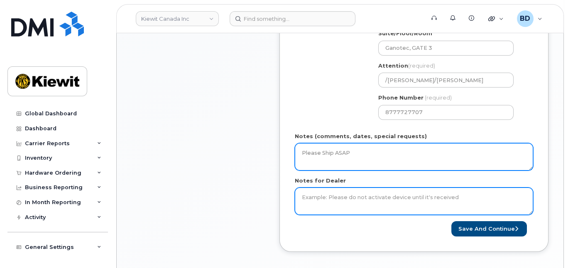
type textarea "Please Ship ASAP"
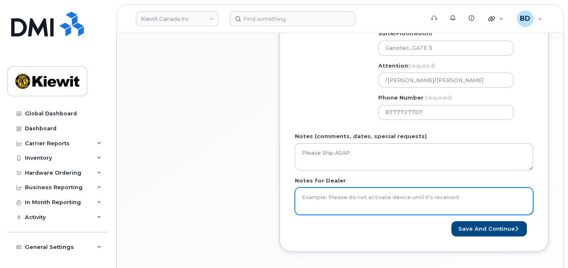
click at [330, 202] on textarea "Notes for Dealer" at bounding box center [414, 201] width 238 height 27
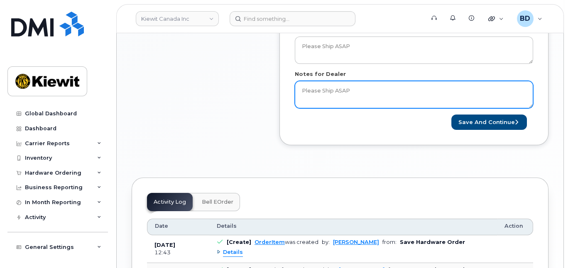
scroll to position [498, 0]
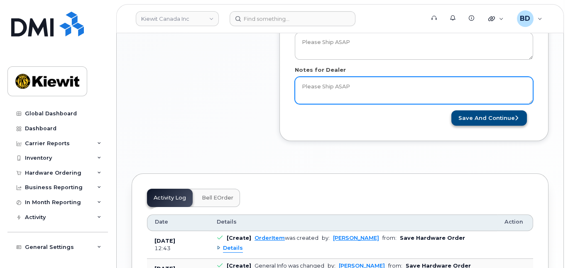
type textarea "Please Ship ASAP"
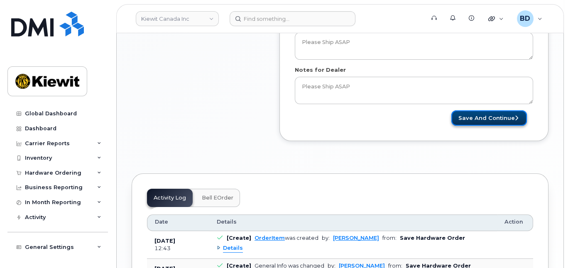
click at [481, 113] on button "Save and Continue" at bounding box center [489, 117] width 76 height 15
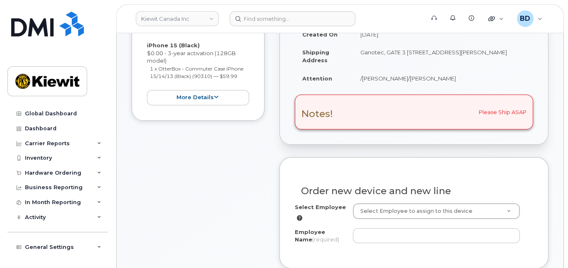
scroll to position [221, 0]
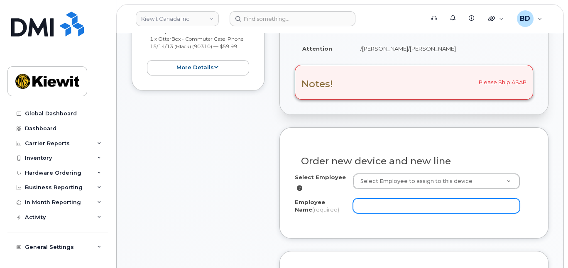
click at [370, 203] on input "Employee Name (required)" at bounding box center [436, 205] width 167 height 15
paste input "[PERSON_NAME] C"
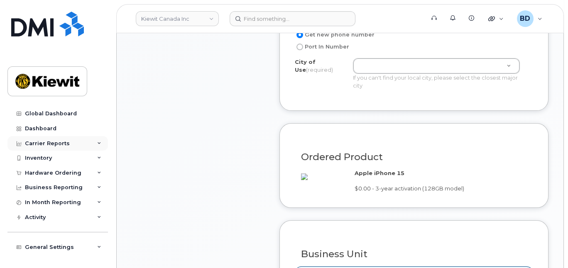
scroll to position [498, 0]
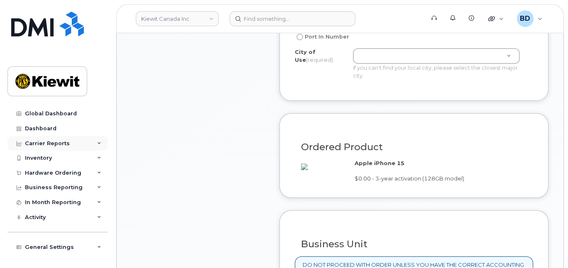
type input "[PERSON_NAME]"
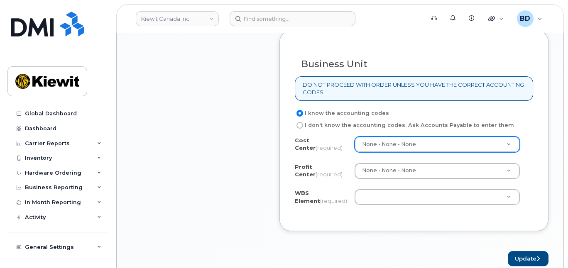
scroll to position [664, 0]
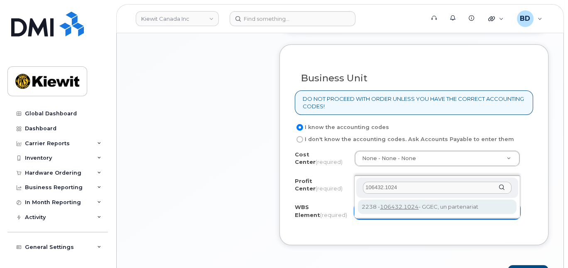
type input "106432.1024"
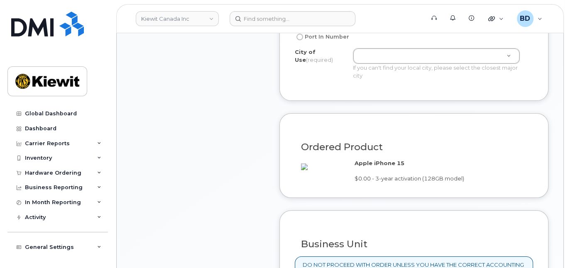
scroll to position [498, 0]
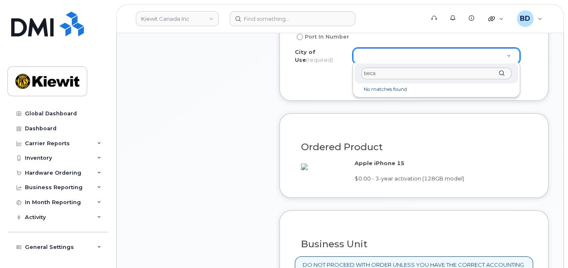
drag, startPoint x: 380, startPoint y: 74, endPoint x: 333, endPoint y: 73, distance: 47.7
click at [348, 73] on body "[PERSON_NAME] Canada Inc Support Alerts Knowledge Base Quicklinks Suspend / Can…" at bounding box center [284, 187] width 568 height 1371
type input "b"
click at [368, 73] on input "text" at bounding box center [436, 74] width 150 height 12
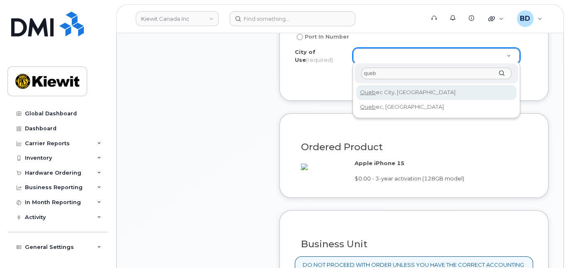
drag, startPoint x: 384, startPoint y: 73, endPoint x: 324, endPoint y: 73, distance: 59.3
click at [324, 73] on body "[PERSON_NAME] Canada Inc Support Alerts Knowledge Base Quicklinks Suspend / Can…" at bounding box center [284, 187] width 568 height 1371
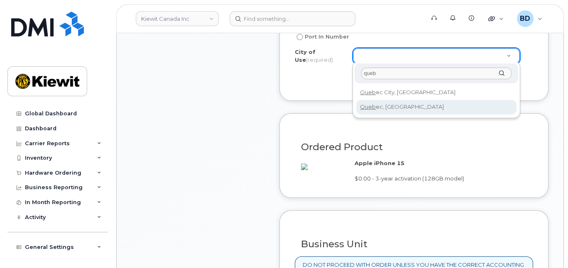
type input "queb"
type input "6005"
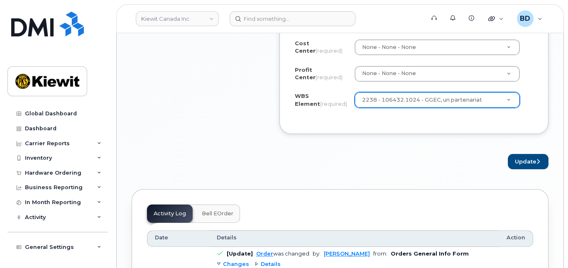
scroll to position [774, 0]
click at [523, 170] on button "Update" at bounding box center [527, 162] width 41 height 15
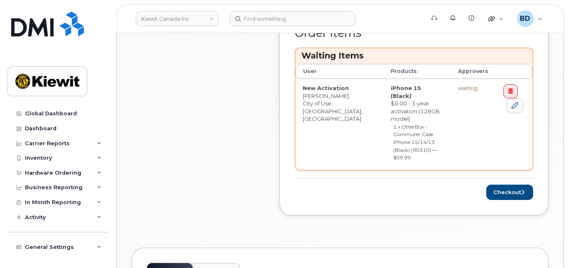
scroll to position [387, 0]
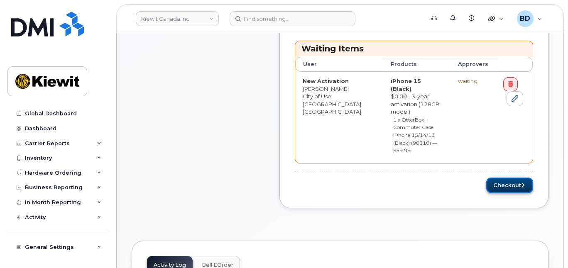
click at [502, 178] on button "Checkout" at bounding box center [509, 185] width 47 height 15
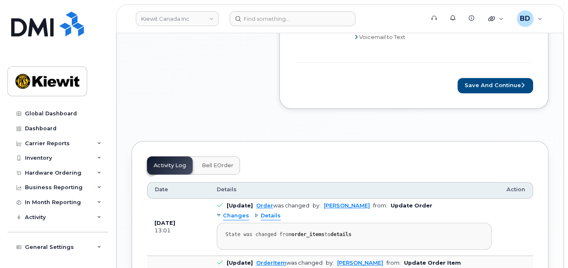
scroll to position [664, 0]
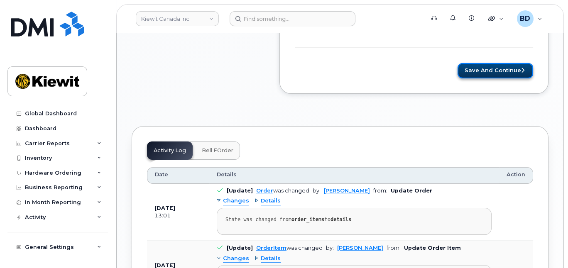
click at [486, 74] on button "Save and Continue" at bounding box center [495, 70] width 76 height 15
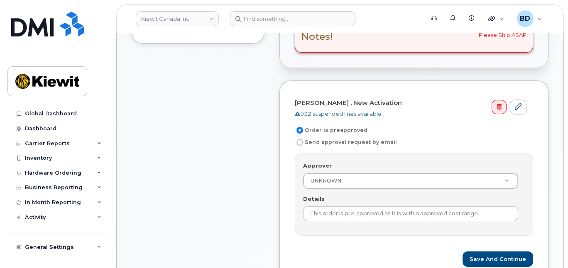
scroll to position [276, 0]
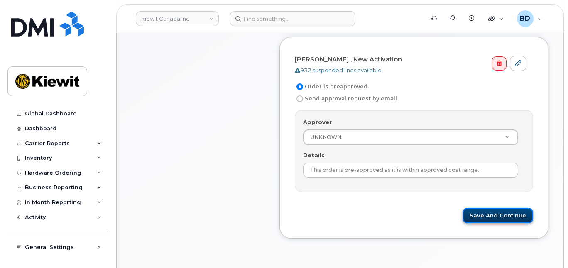
click at [496, 212] on button "Save and Continue" at bounding box center [497, 215] width 71 height 15
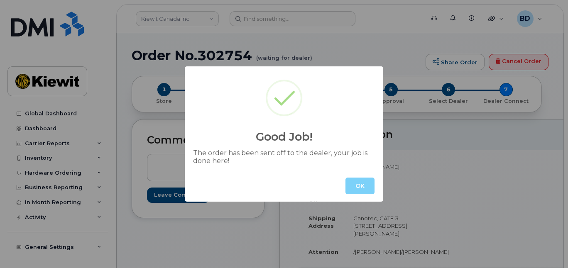
drag, startPoint x: 364, startPoint y: 186, endPoint x: 322, endPoint y: 143, distance: 60.4
click at [364, 186] on button "OK" at bounding box center [359, 186] width 29 height 17
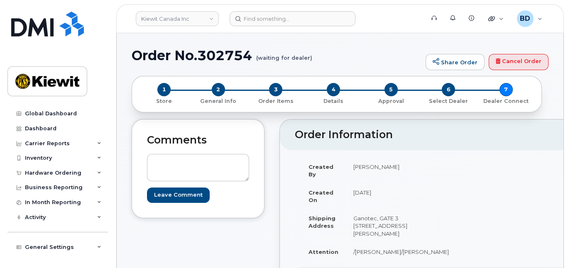
click at [235, 55] on h1 "Order No.302754 (waiting for dealer)" at bounding box center [277, 55] width 290 height 15
click at [235, 54] on h1 "Order No.302754 (waiting for dealer)" at bounding box center [277, 55] width 290 height 15
copy h1 "302754"
